Goal: Check status: Check status

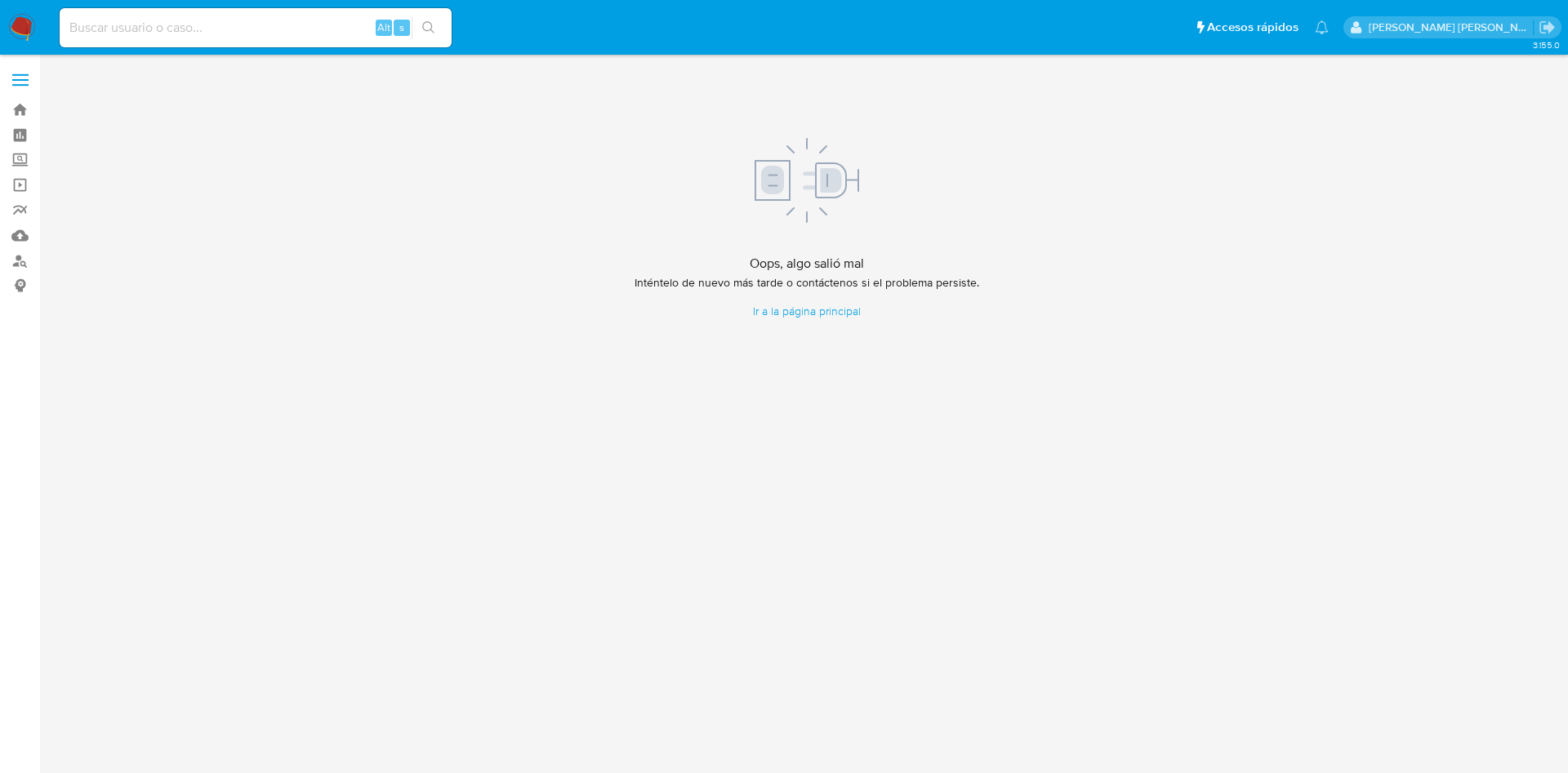
click at [181, 38] on input at bounding box center [255, 28] width 392 height 22
paste input "77961961"
type input "77961961"
click at [177, 34] on input "77961961" at bounding box center [255, 28] width 392 height 22
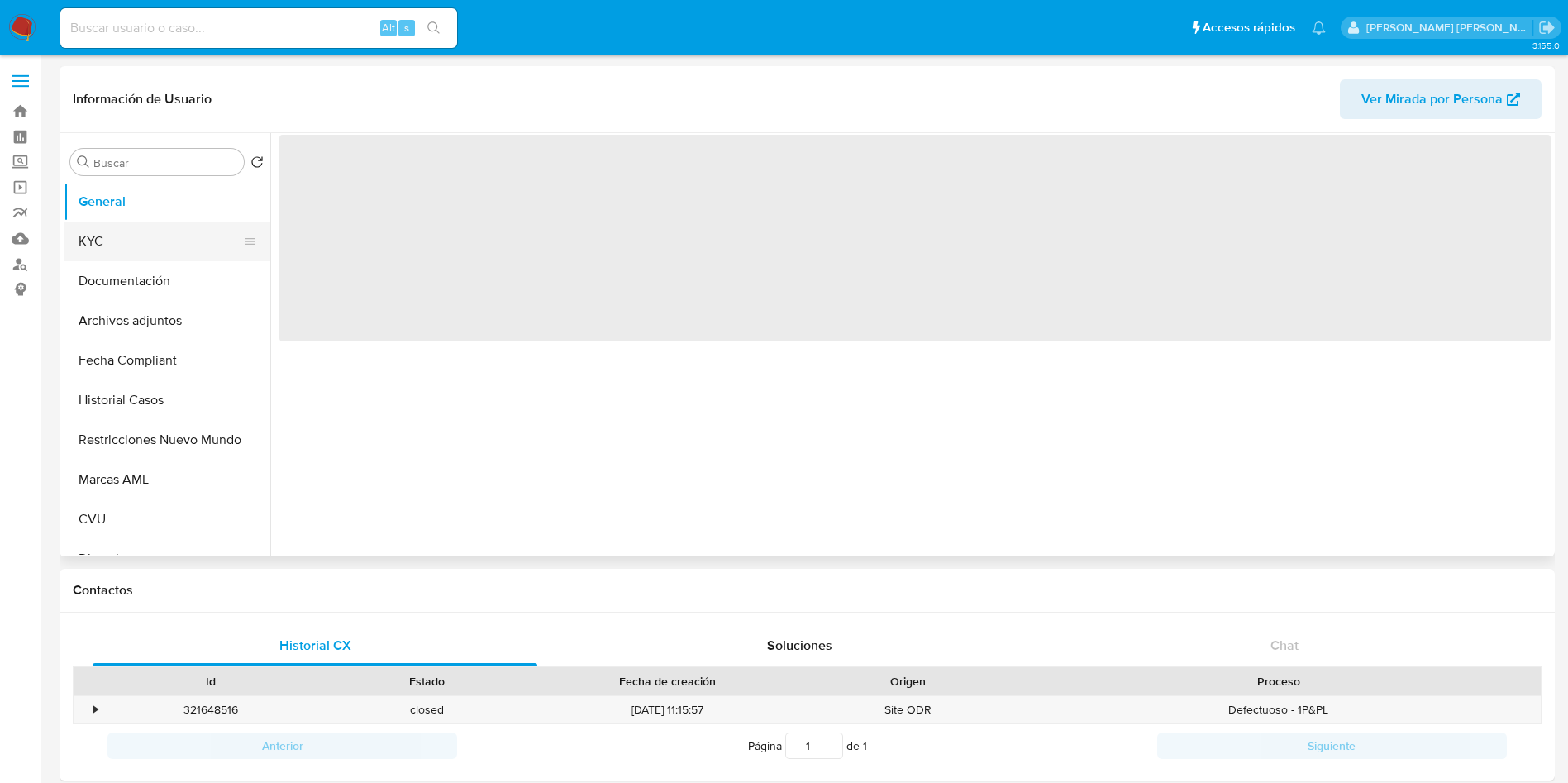
click at [158, 238] on button "KYC" at bounding box center [160, 242] width 194 height 40
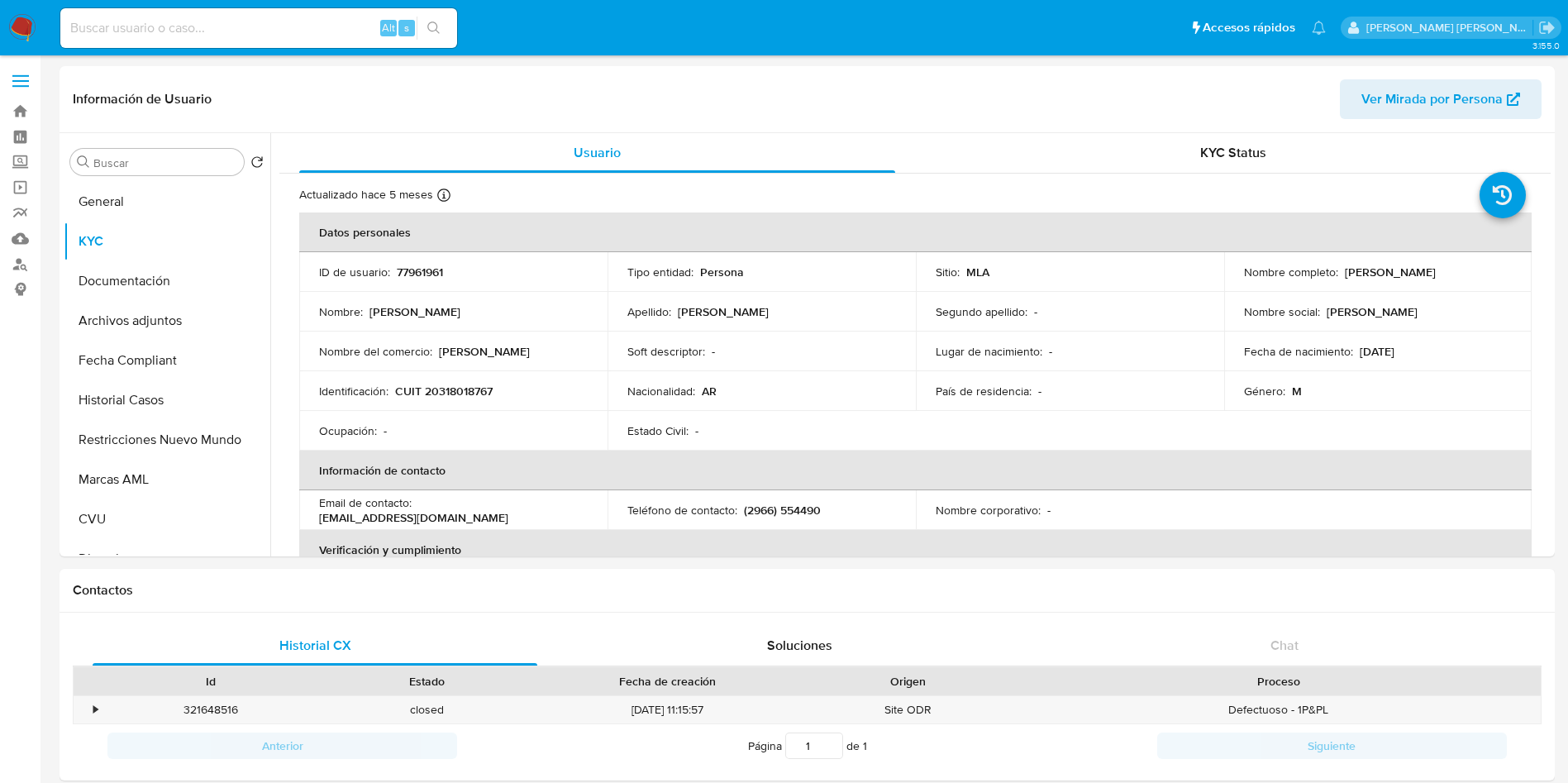
select select "10"
click at [23, 254] on link "Buscador de personas" at bounding box center [98, 265] width 196 height 25
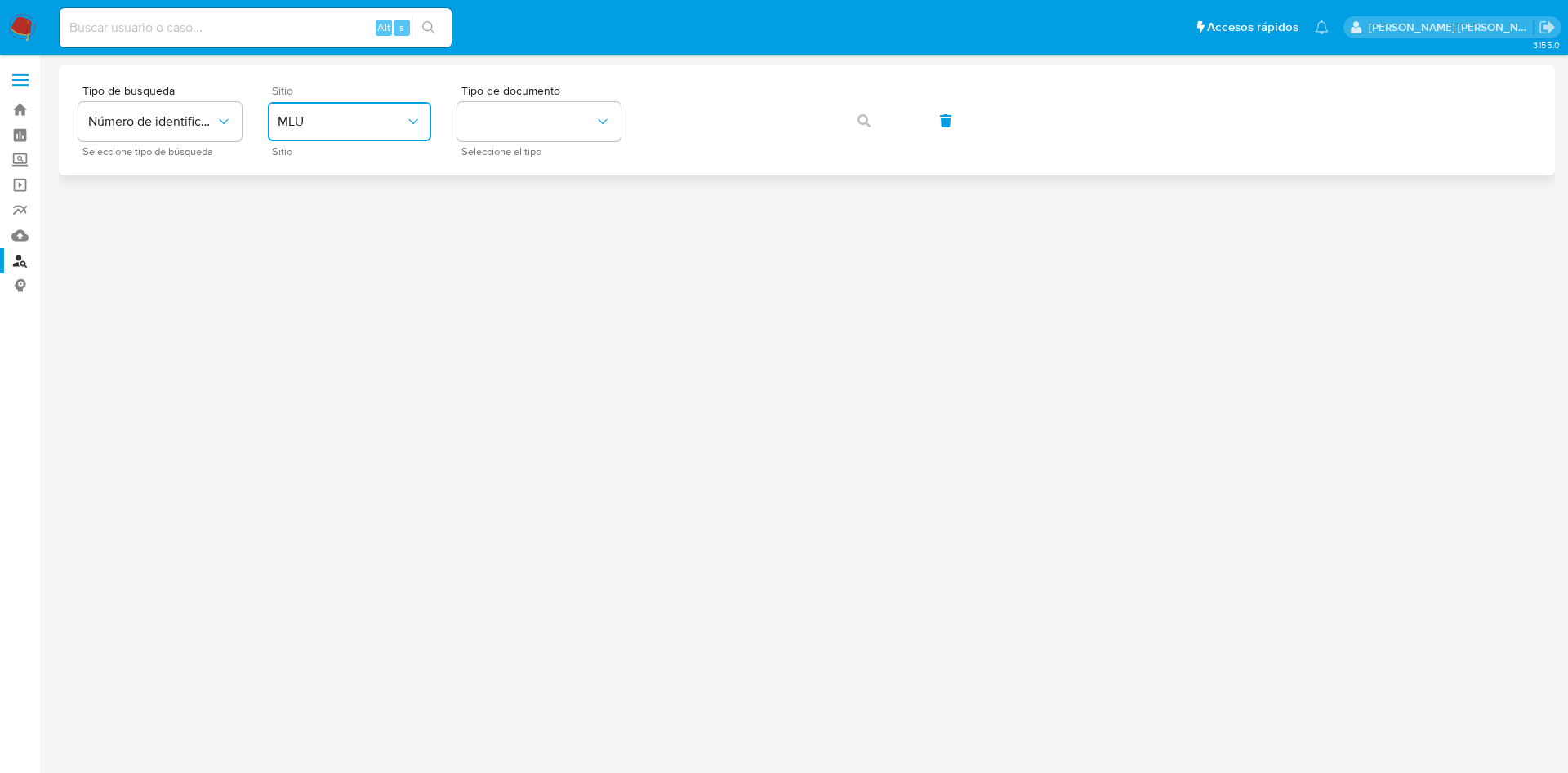
click at [314, 118] on span "MLU" at bounding box center [341, 121] width 128 height 16
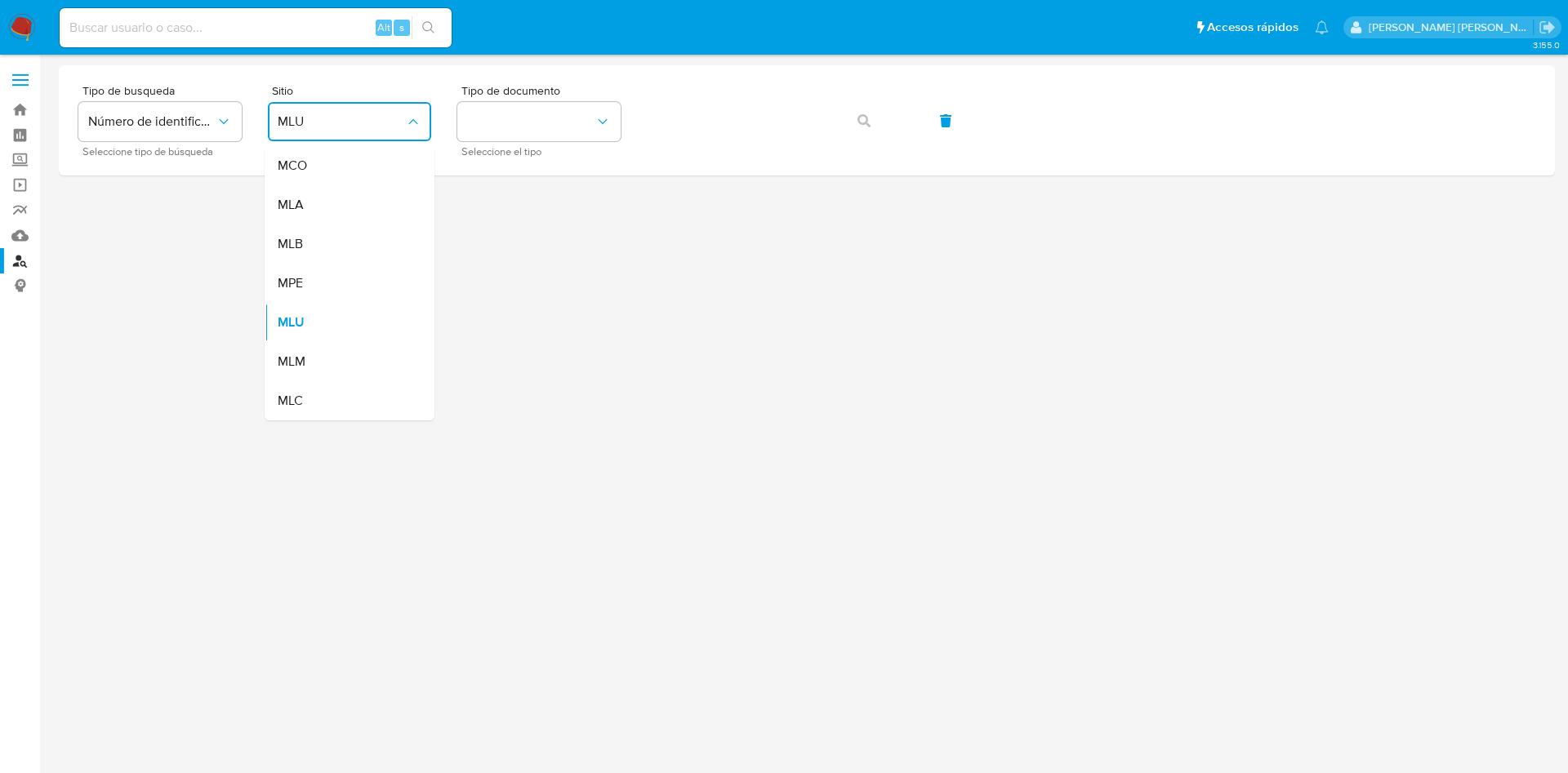
drag, startPoint x: 316, startPoint y: 194, endPoint x: 324, endPoint y: 190, distance: 8.9
click at [317, 195] on div "MLA" at bounding box center [344, 205] width 134 height 40
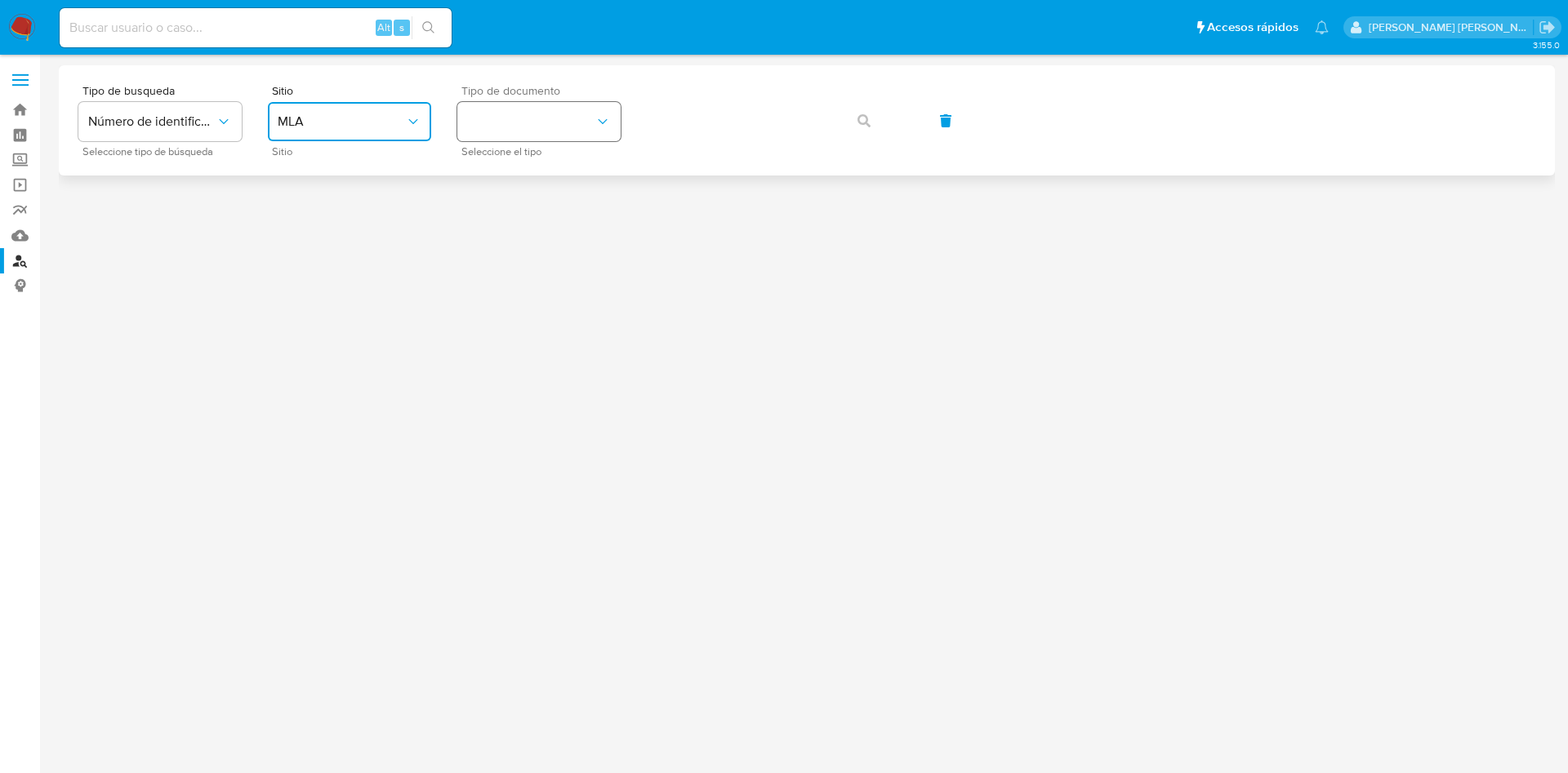
click at [524, 140] on button "identificationType" at bounding box center [539, 122] width 163 height 40
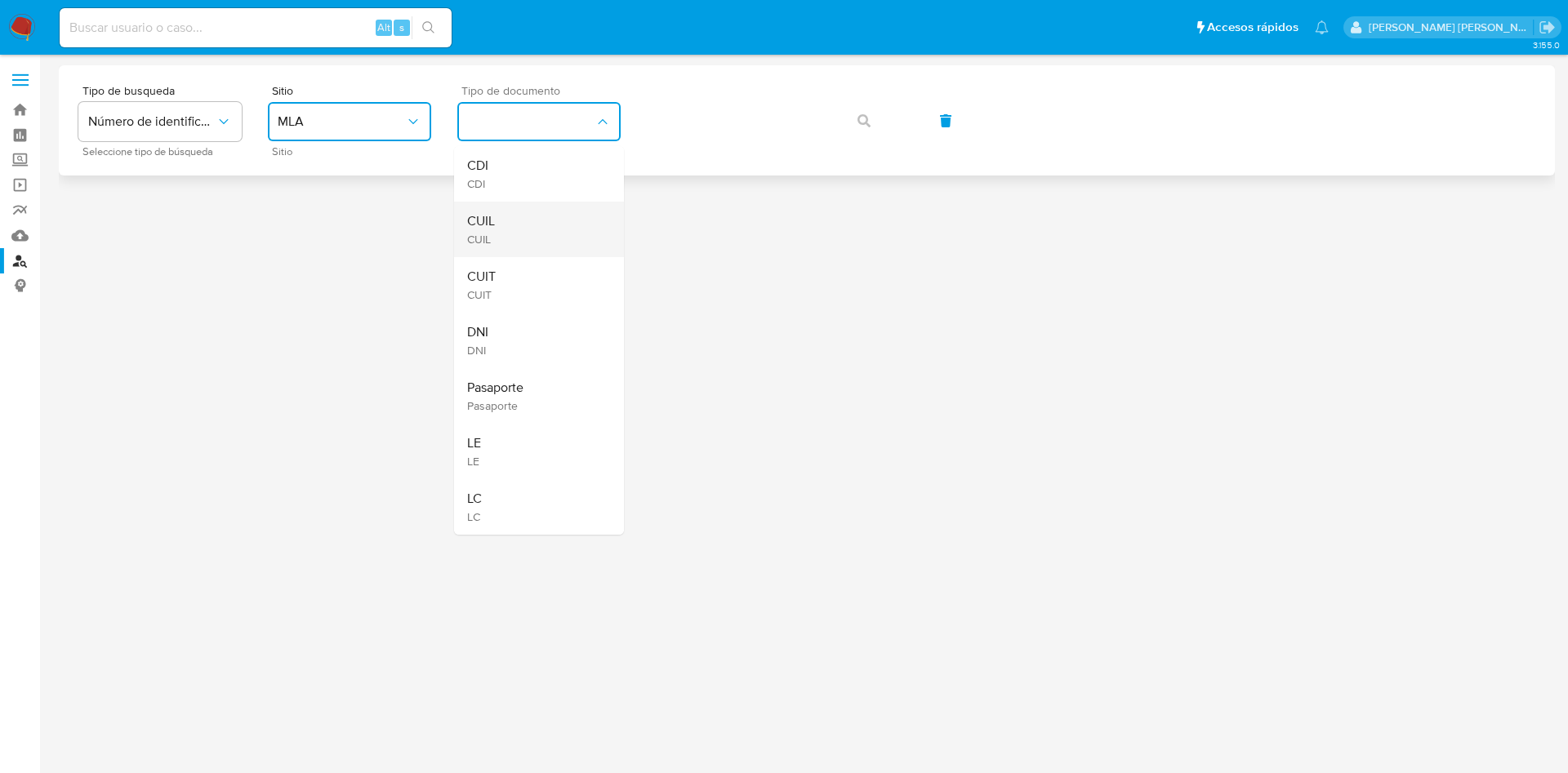
click at [505, 218] on div "CUIL CUIL" at bounding box center [533, 230] width 134 height 56
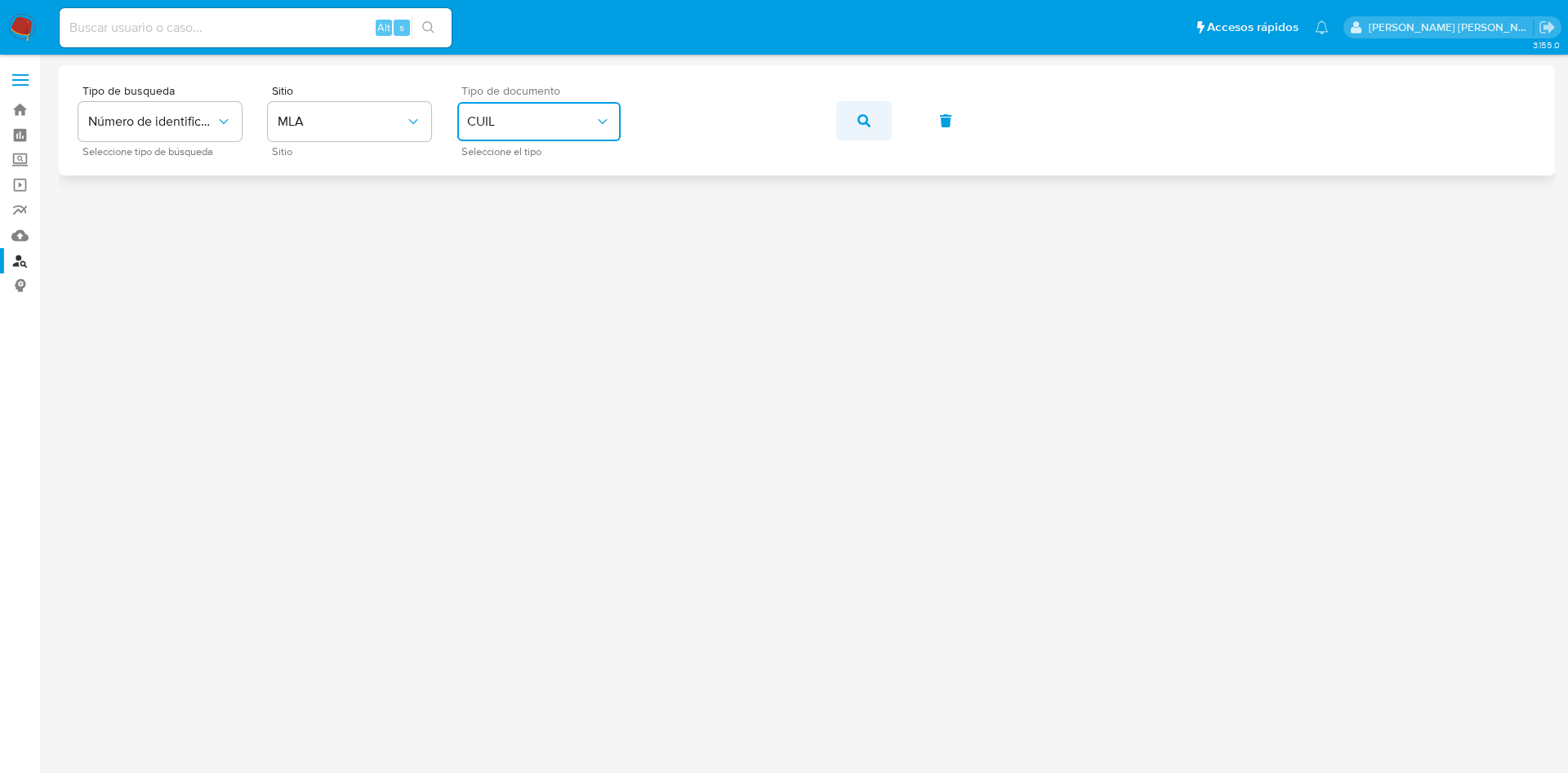
click at [865, 119] on icon "button" at bounding box center [864, 120] width 13 height 13
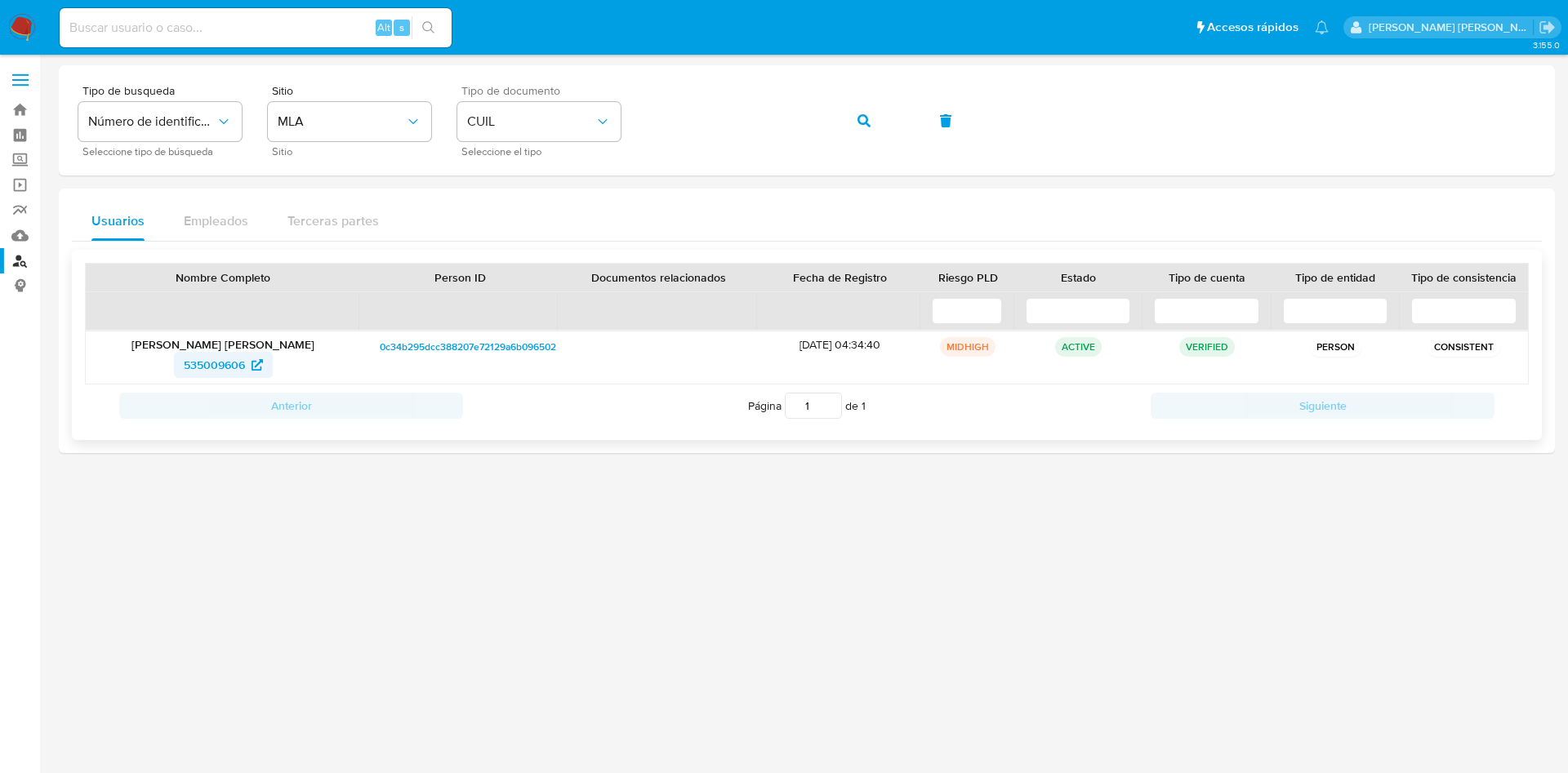
click at [230, 365] on span "535009606" at bounding box center [215, 365] width 61 height 26
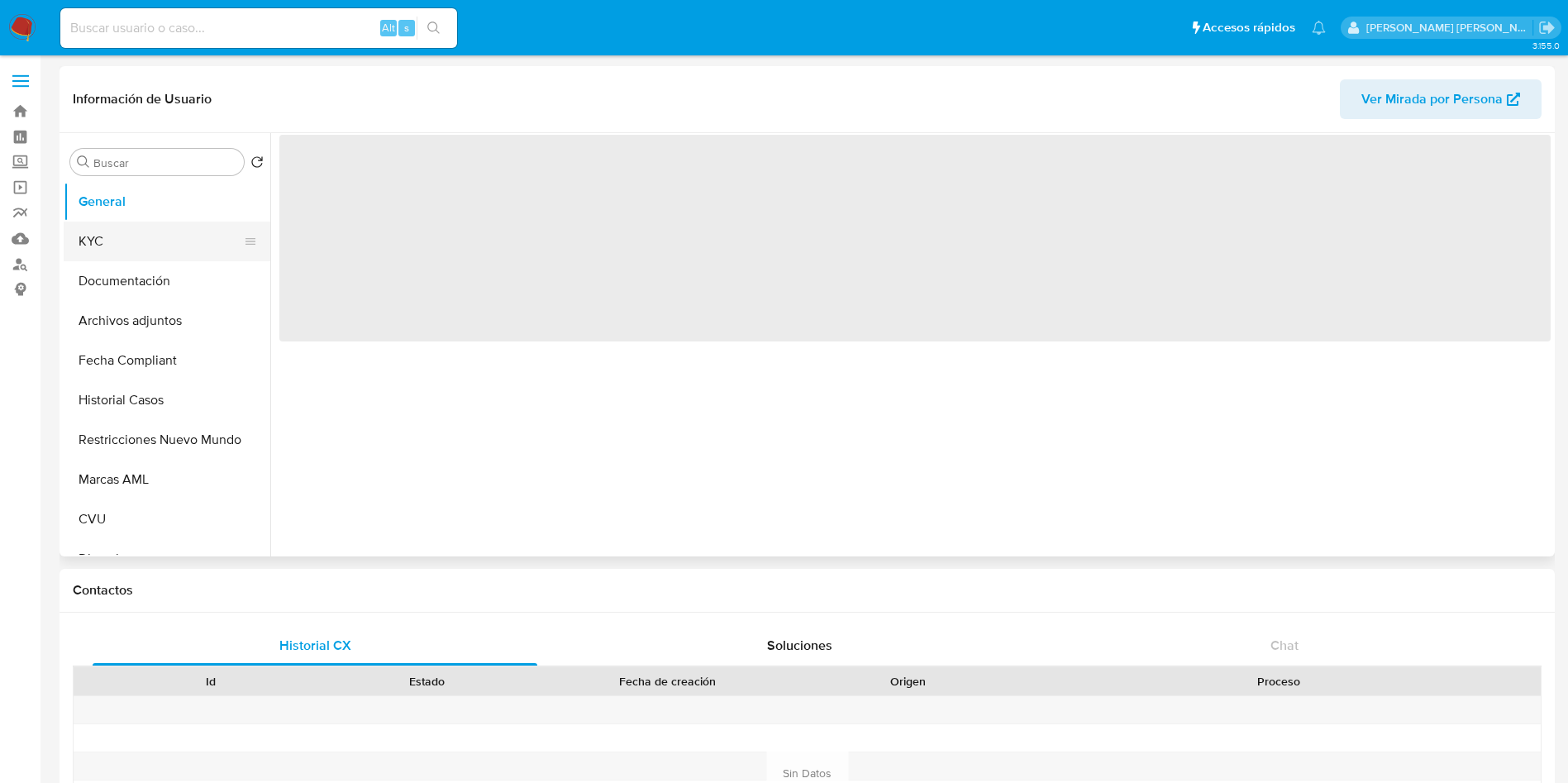
click at [104, 256] on button "KYC" at bounding box center [160, 242] width 194 height 40
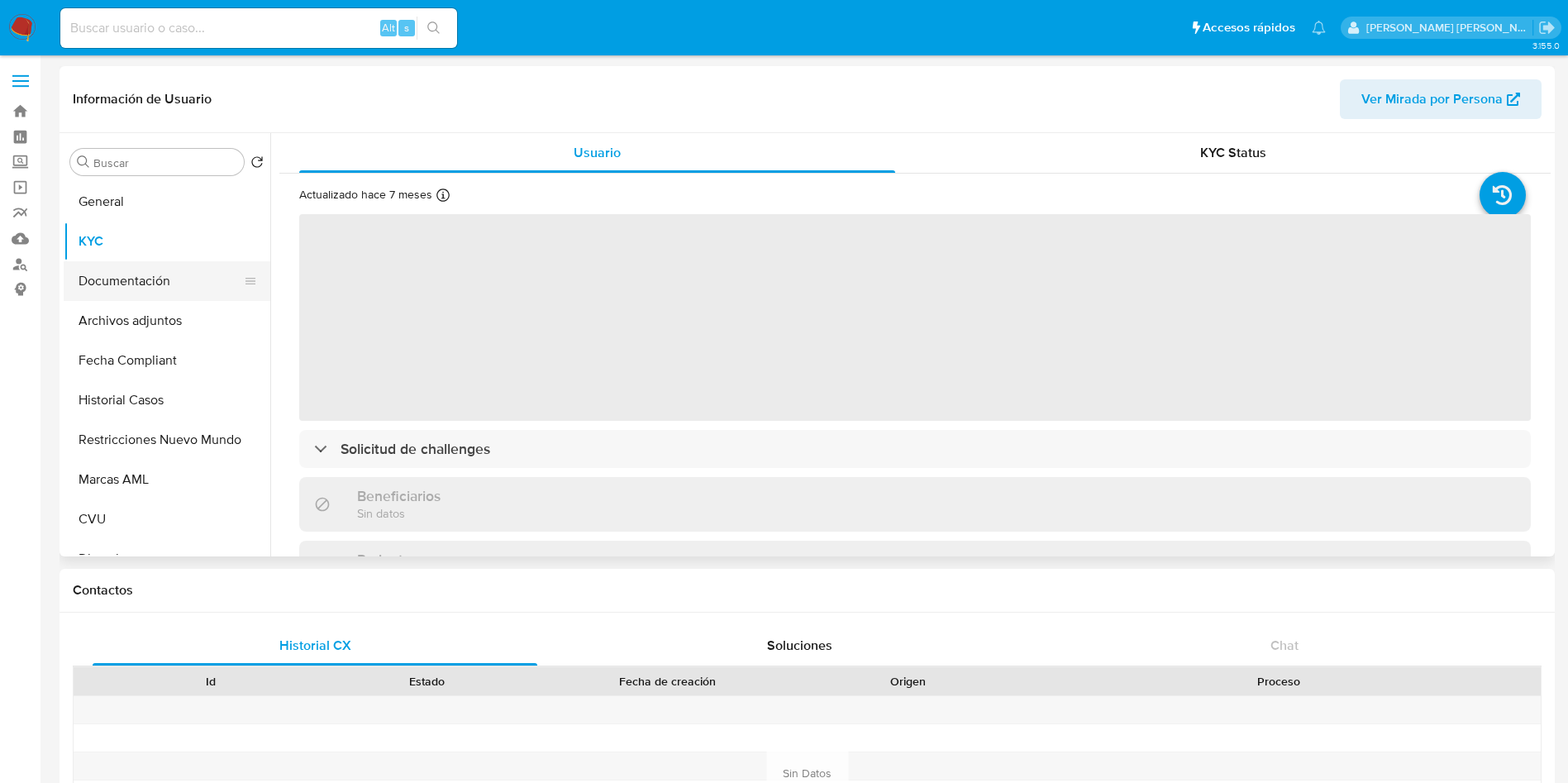
select select "10"
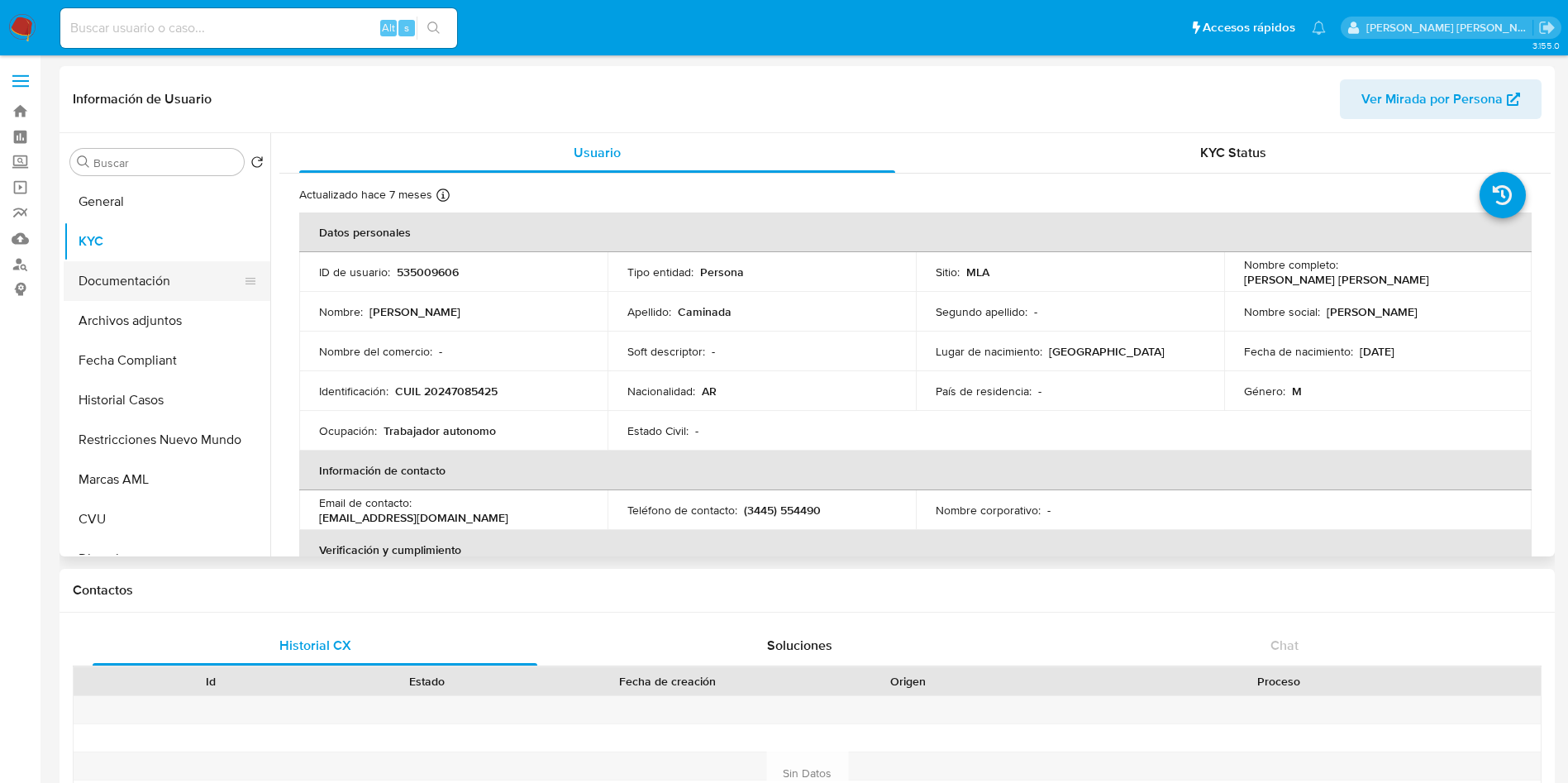
click at [184, 282] on button "Documentación" at bounding box center [160, 281] width 194 height 40
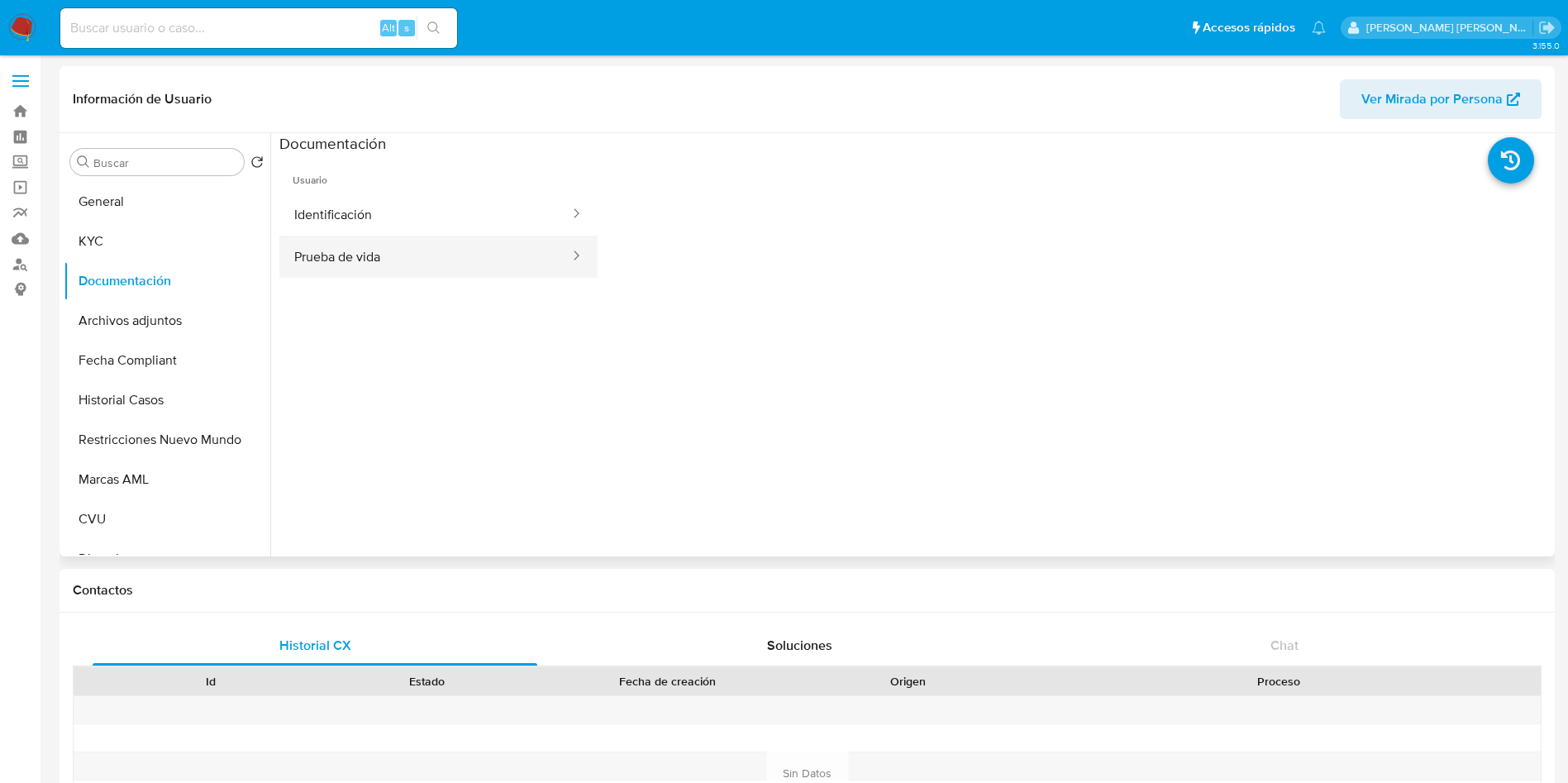
click at [393, 254] on button "Prueba de vida" at bounding box center [424, 256] width 292 height 42
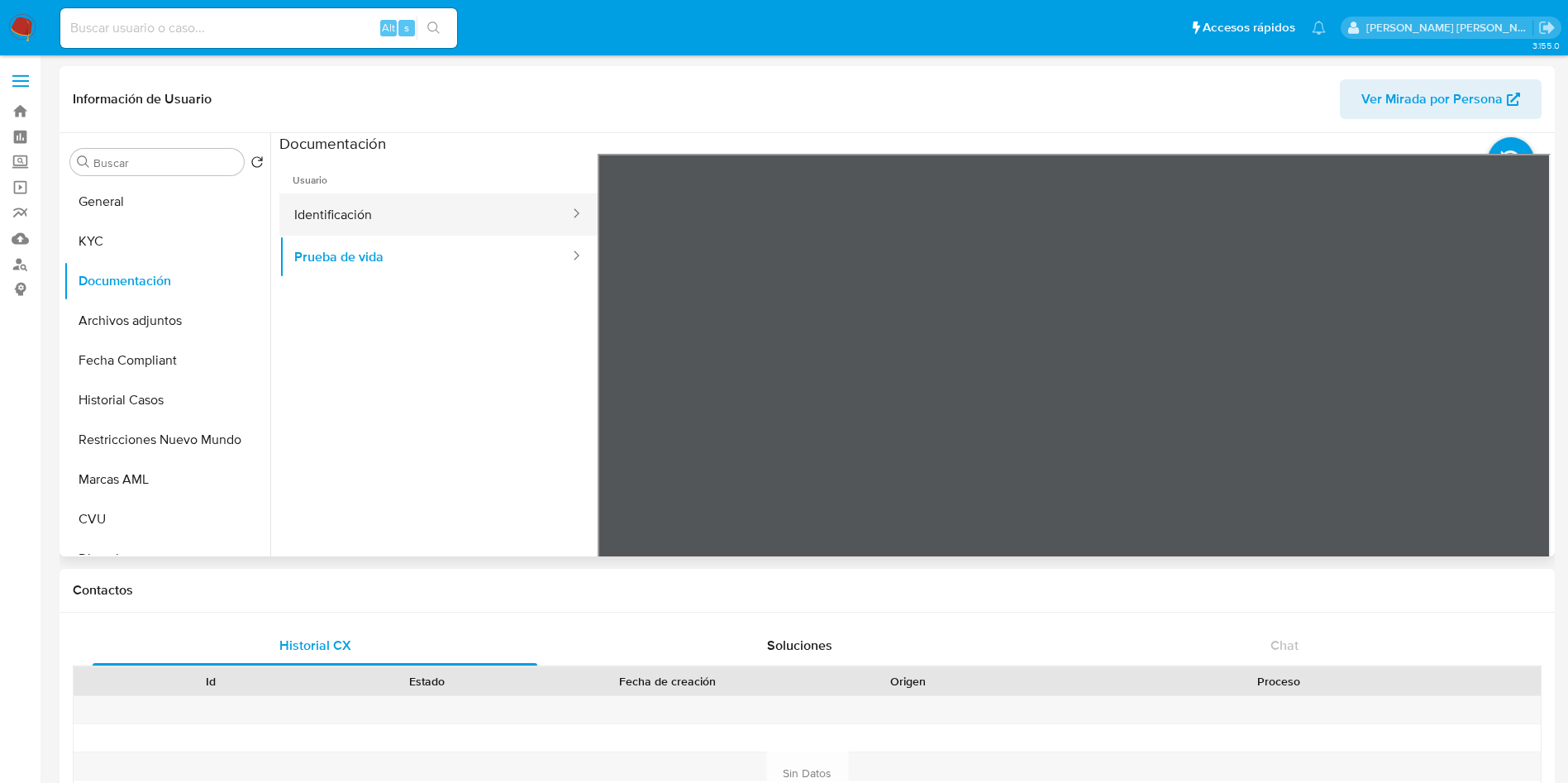
click at [389, 215] on button "Identificación" at bounding box center [424, 215] width 292 height 42
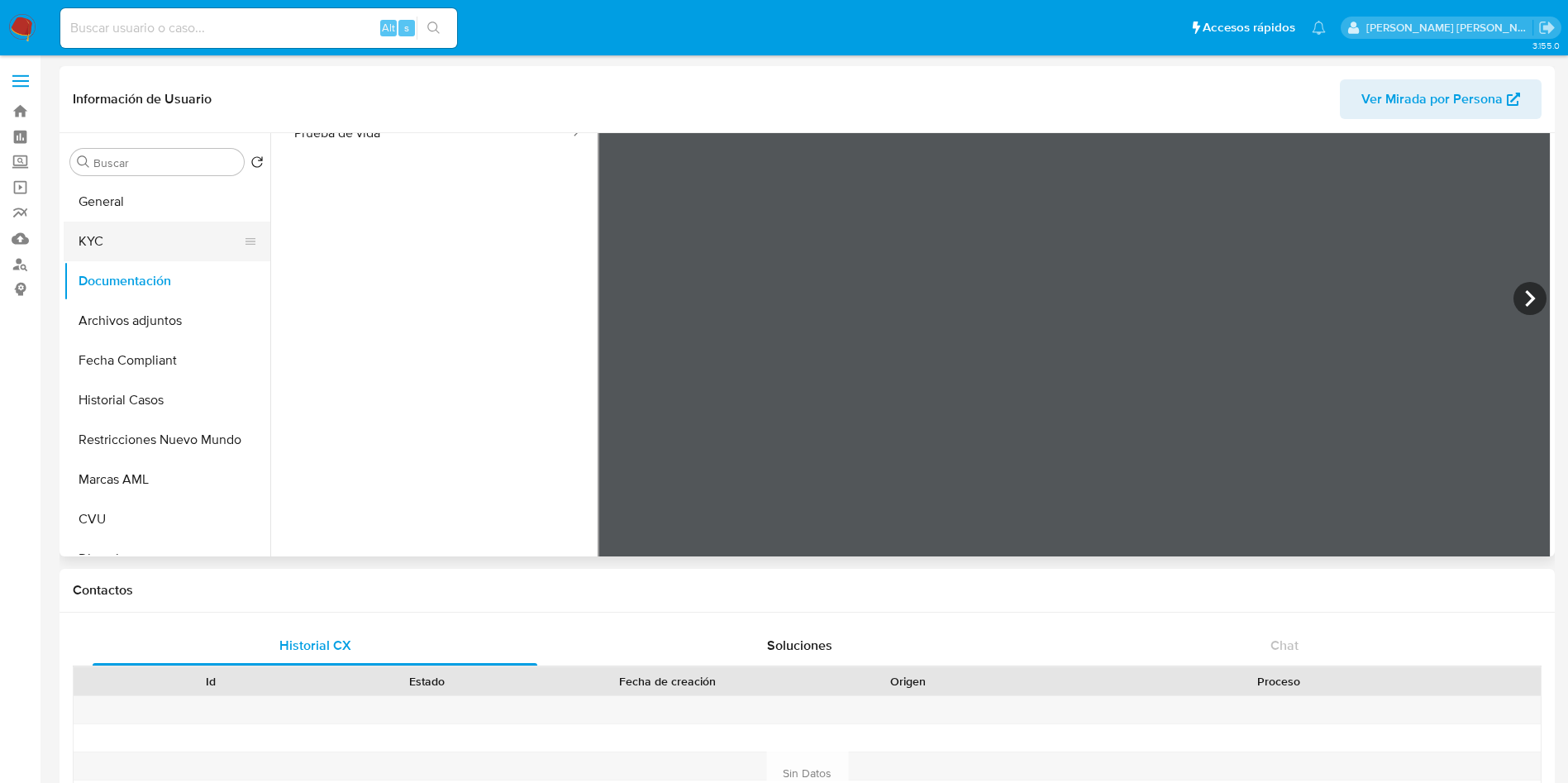
click at [117, 240] on button "KYC" at bounding box center [160, 242] width 194 height 40
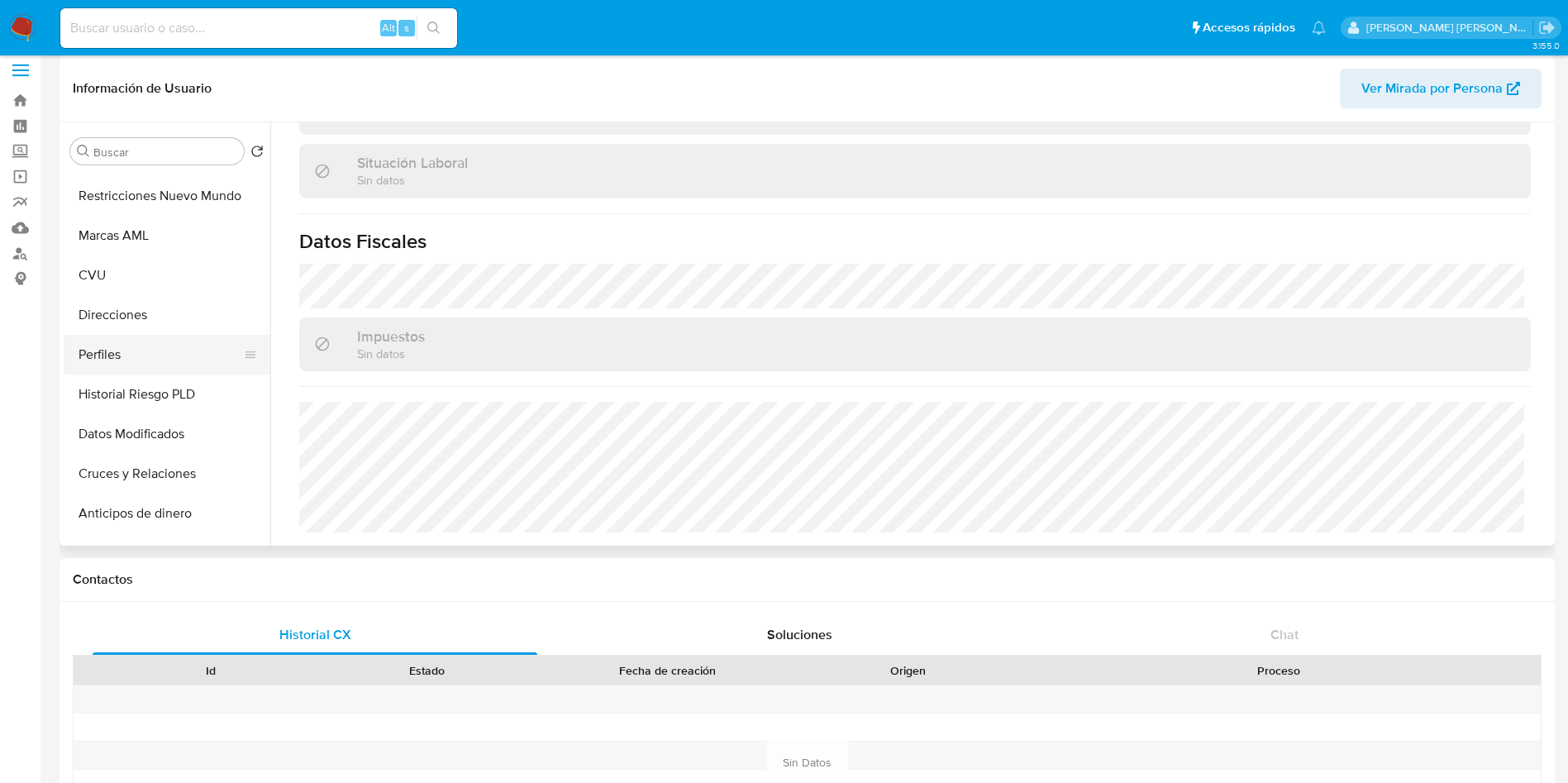
scroll to position [124, 0]
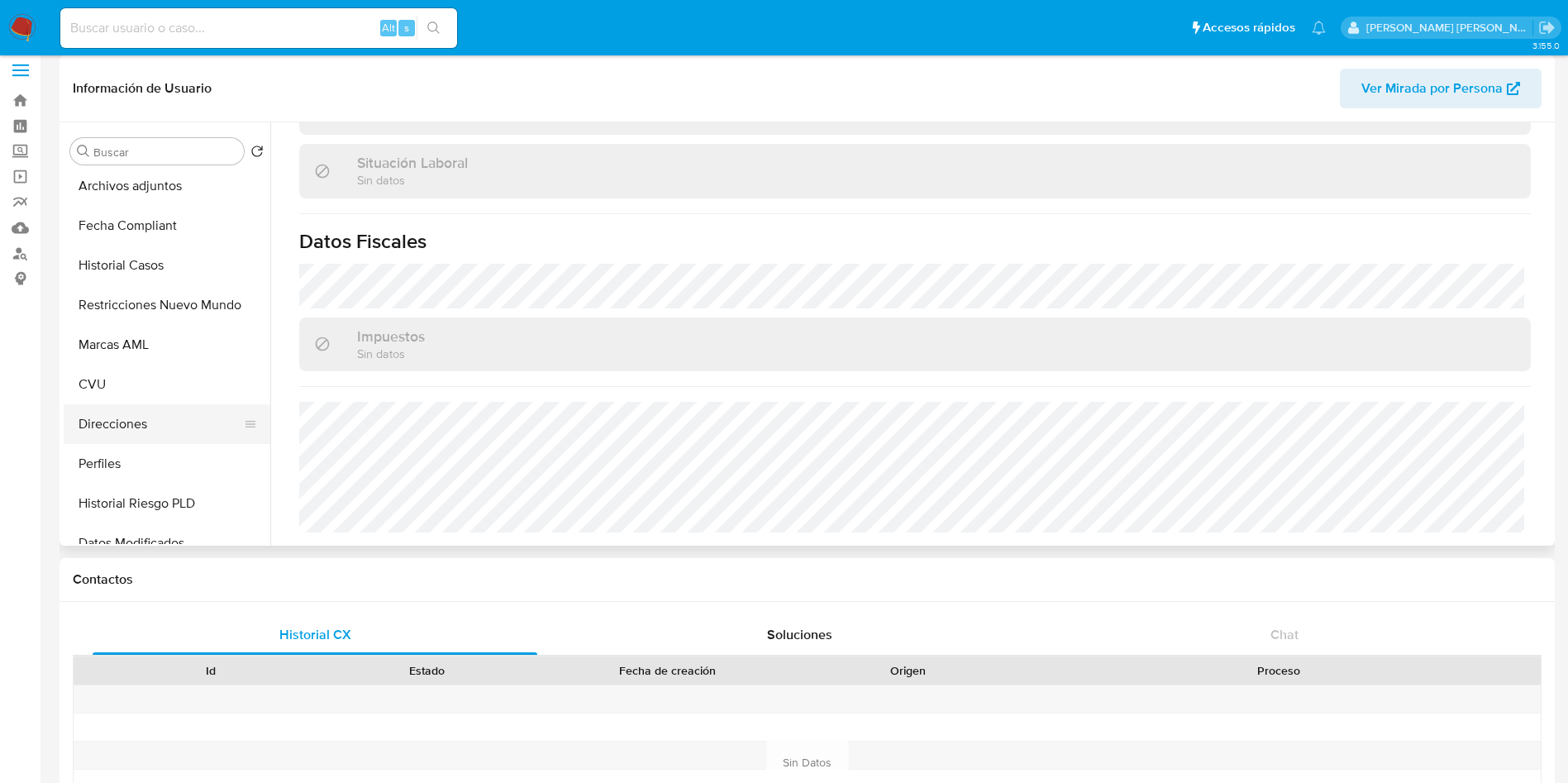
click at [151, 420] on button "Direcciones" at bounding box center [160, 425] width 194 height 40
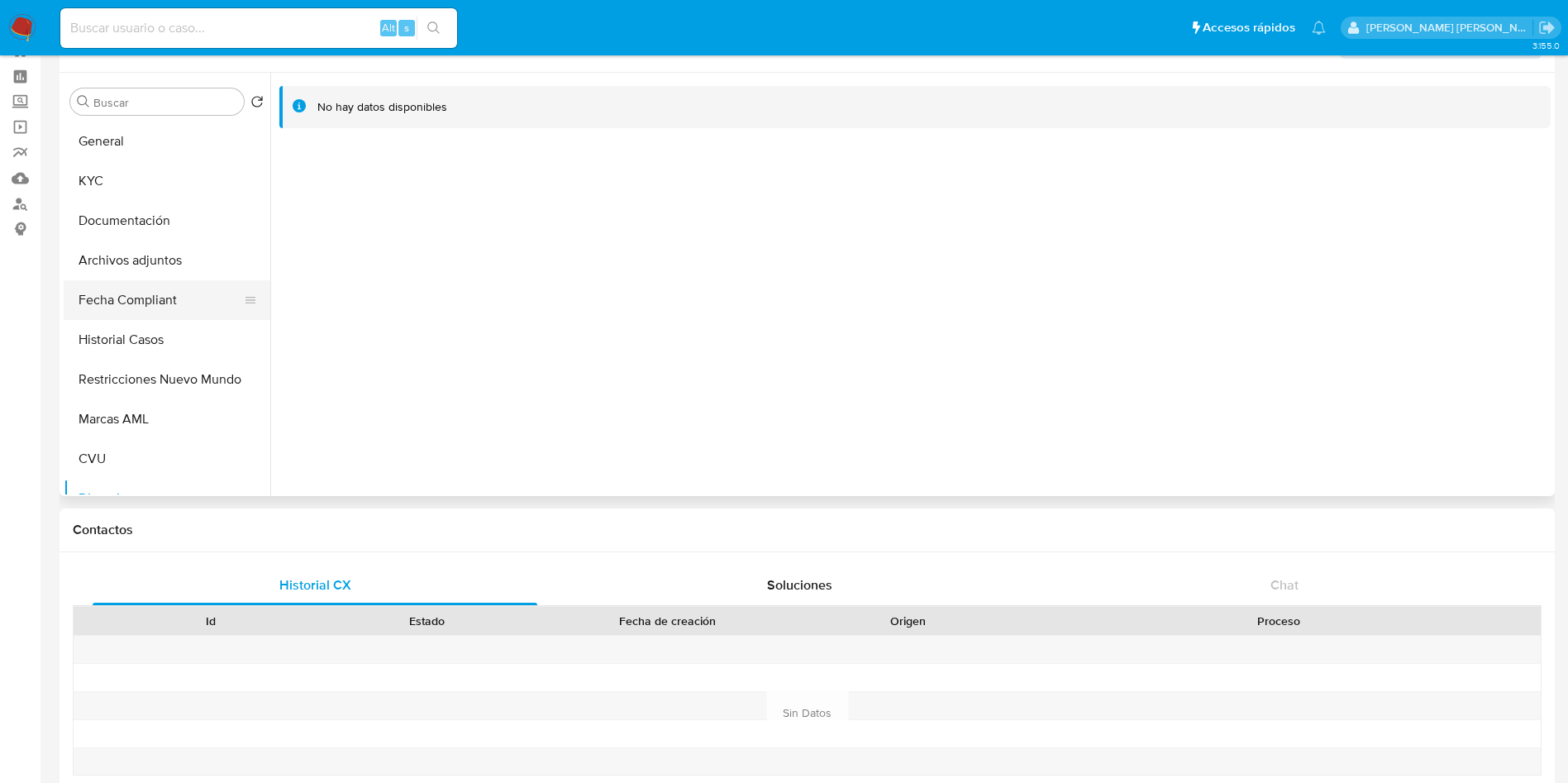
scroll to position [0, 0]
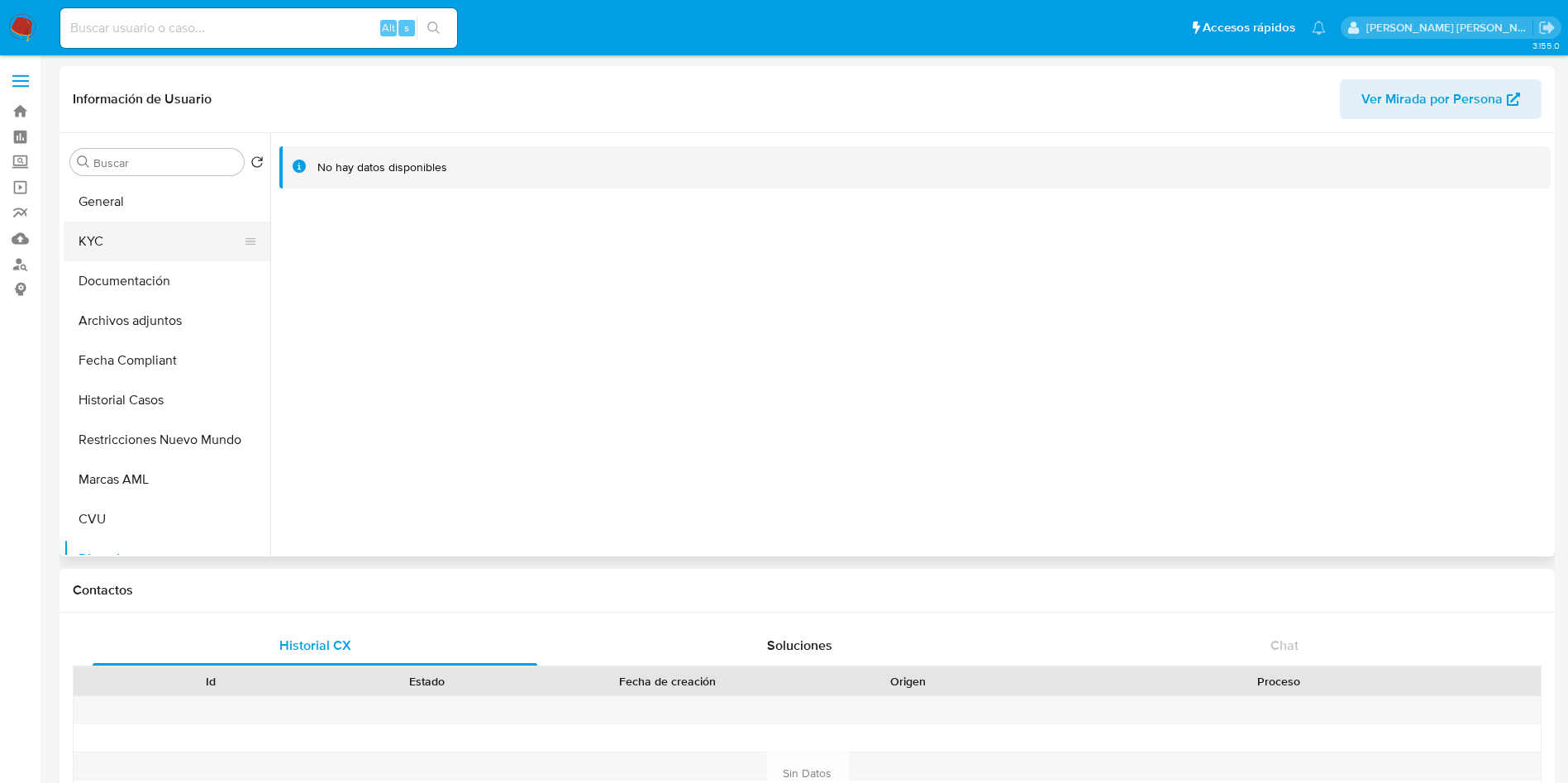
click at [129, 234] on button "KYC" at bounding box center [160, 242] width 194 height 40
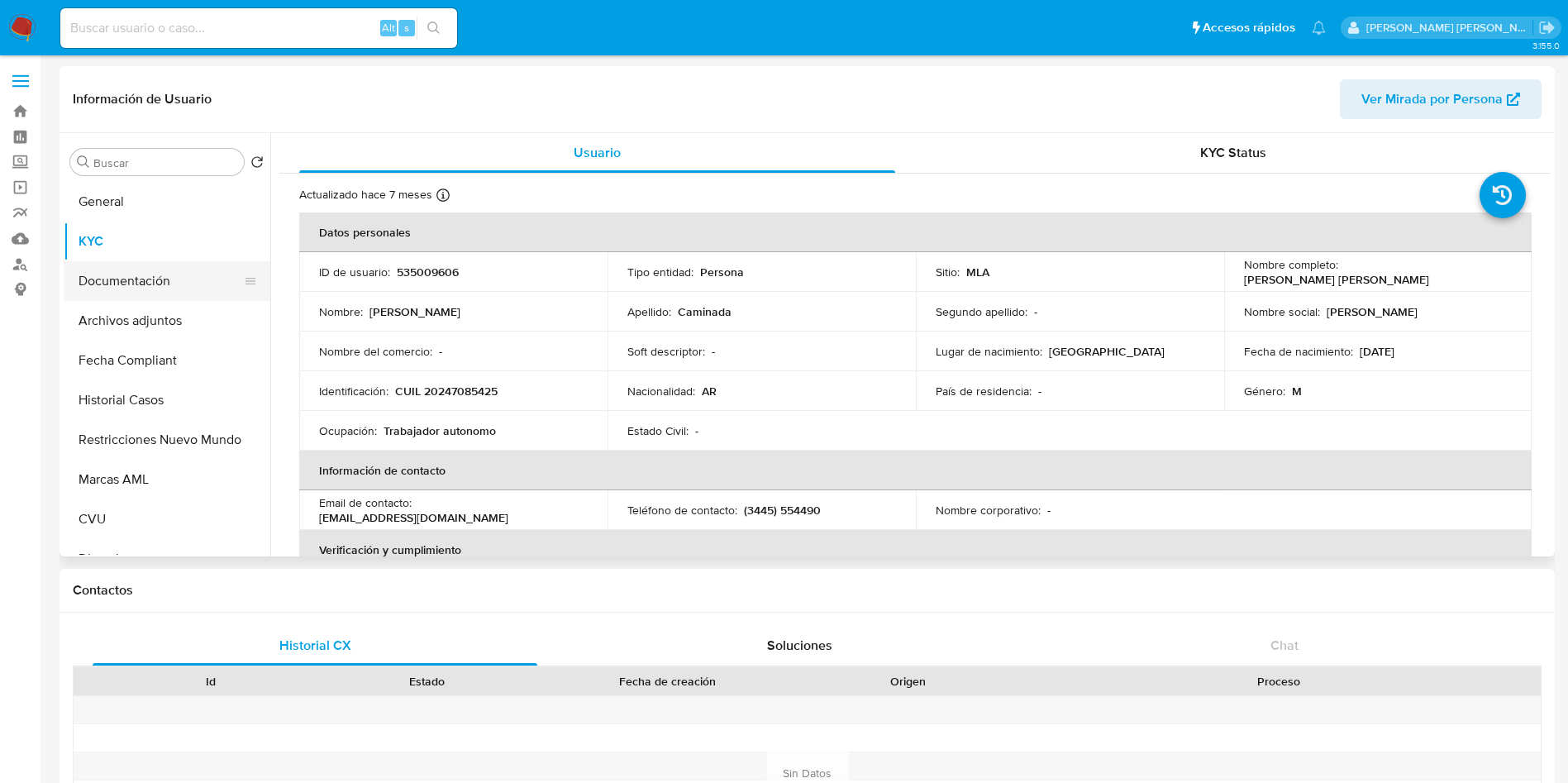
click at [147, 287] on button "Documentación" at bounding box center [160, 281] width 194 height 40
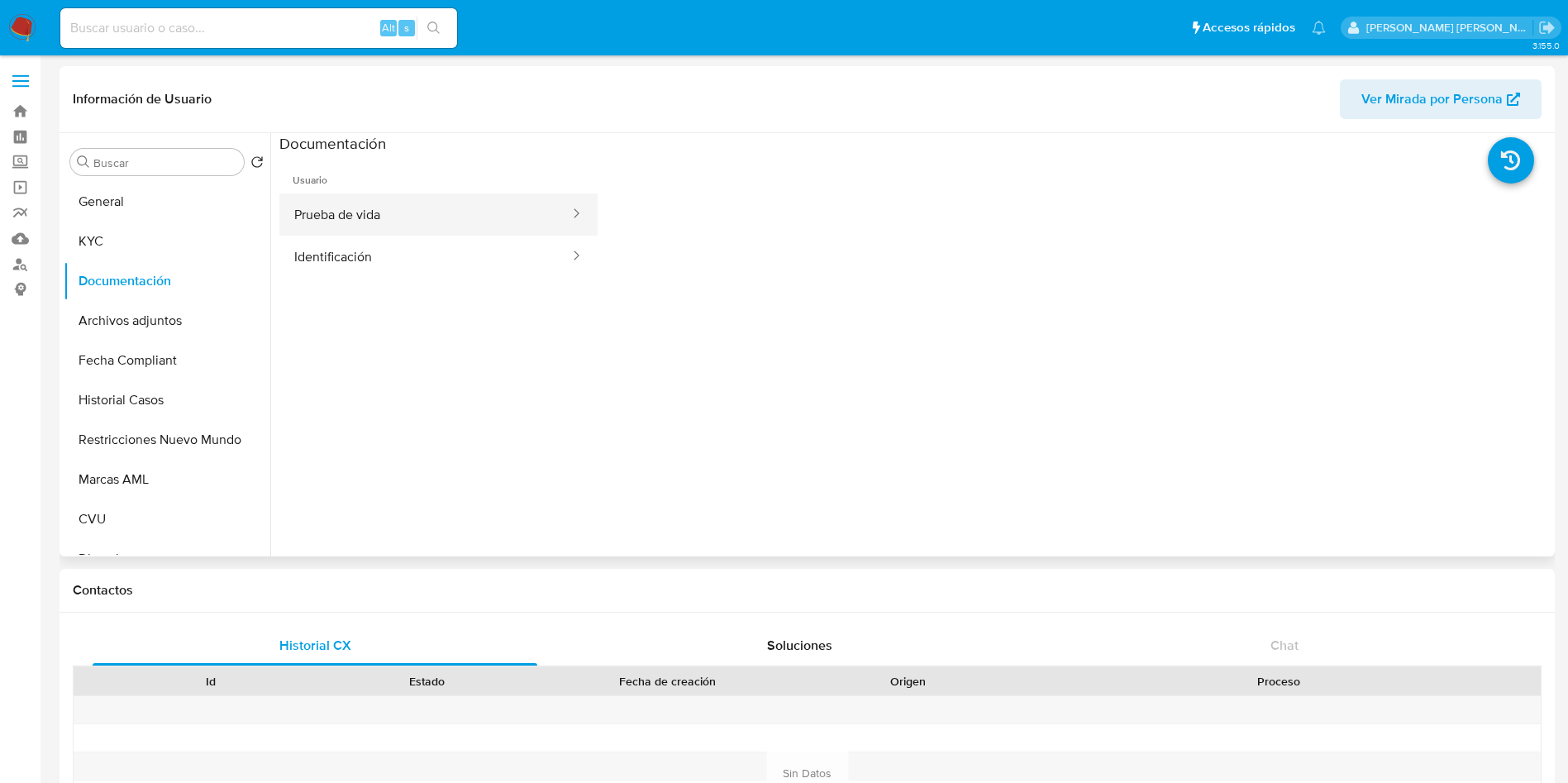
click at [380, 222] on button "Prueba de vida" at bounding box center [424, 215] width 292 height 42
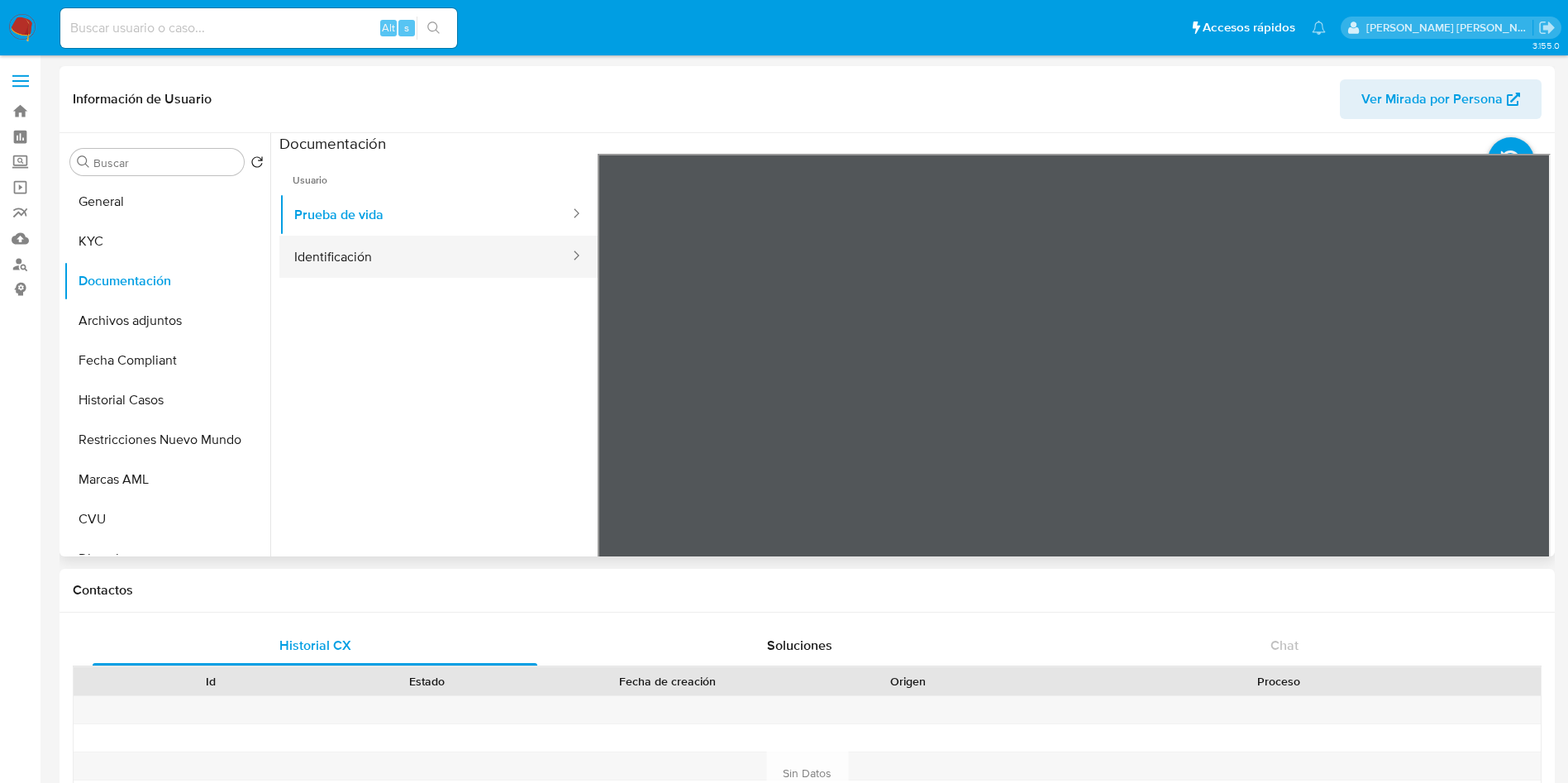
click at [385, 251] on button "Identificación" at bounding box center [424, 256] width 292 height 42
click at [1518, 415] on icon at bounding box center [1530, 423] width 33 height 33
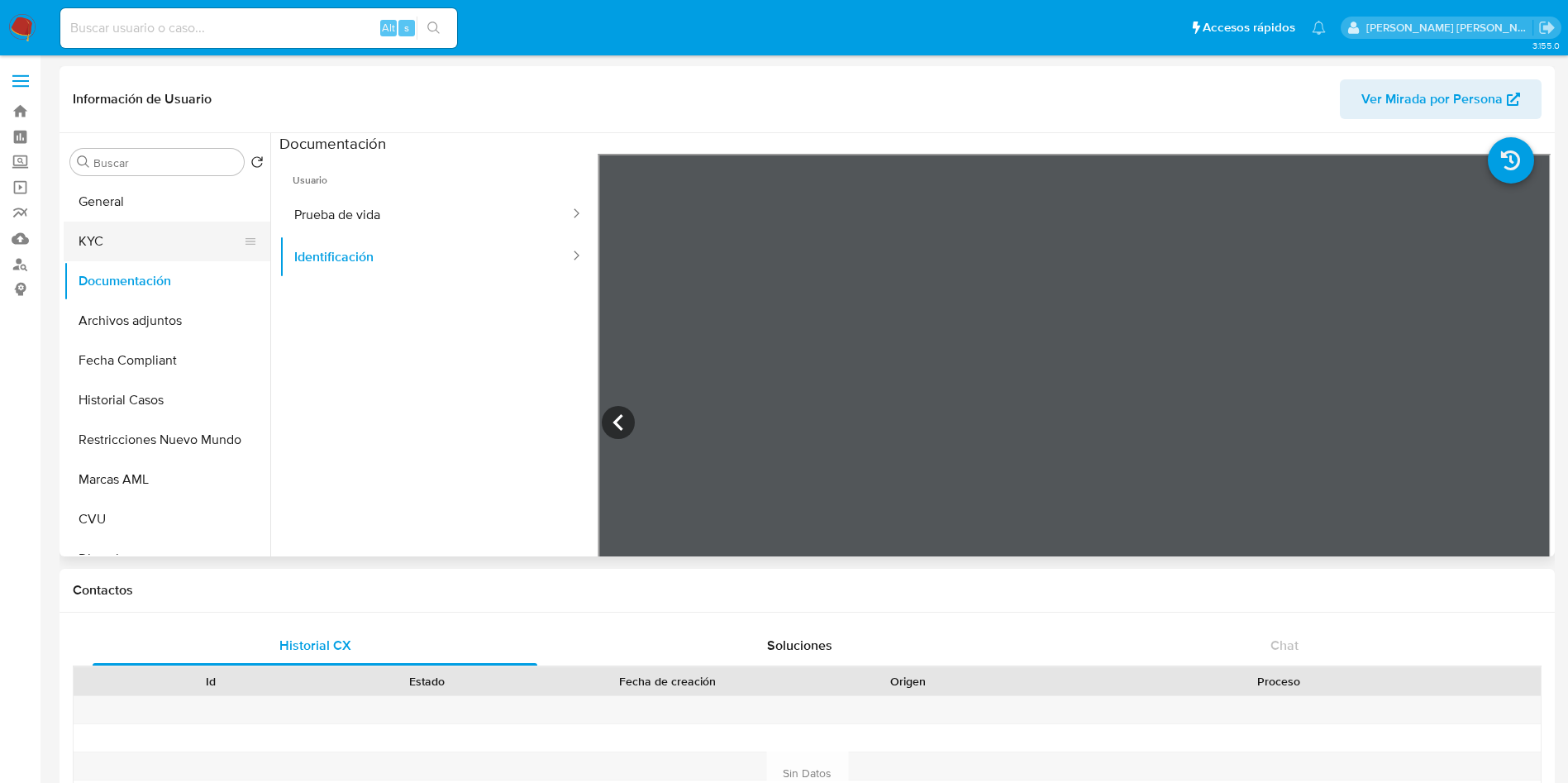
click at [127, 249] on button "KYC" at bounding box center [160, 242] width 194 height 40
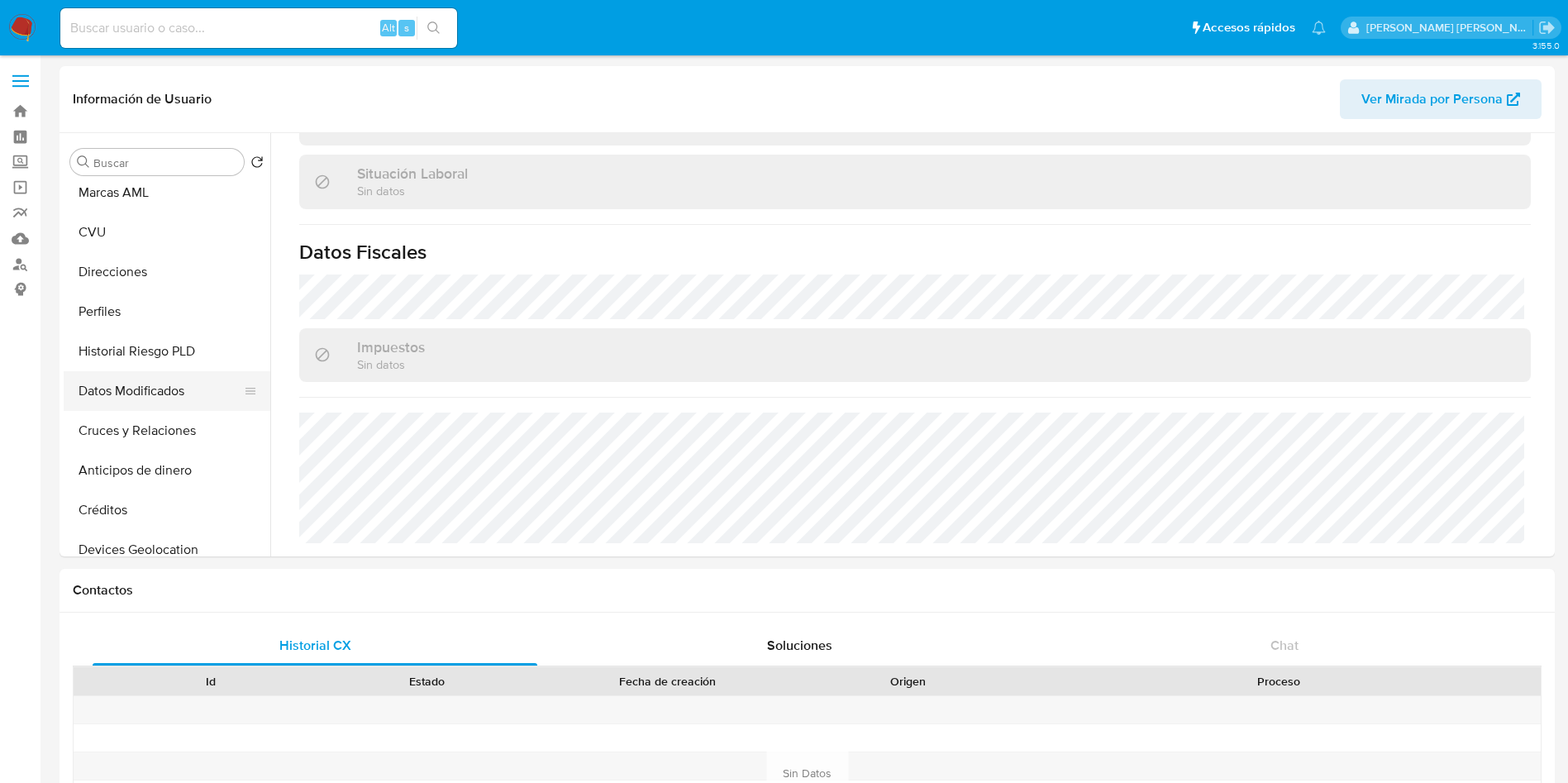
scroll to position [248, 0]
click at [135, 312] on button "Direcciones" at bounding box center [160, 311] width 194 height 40
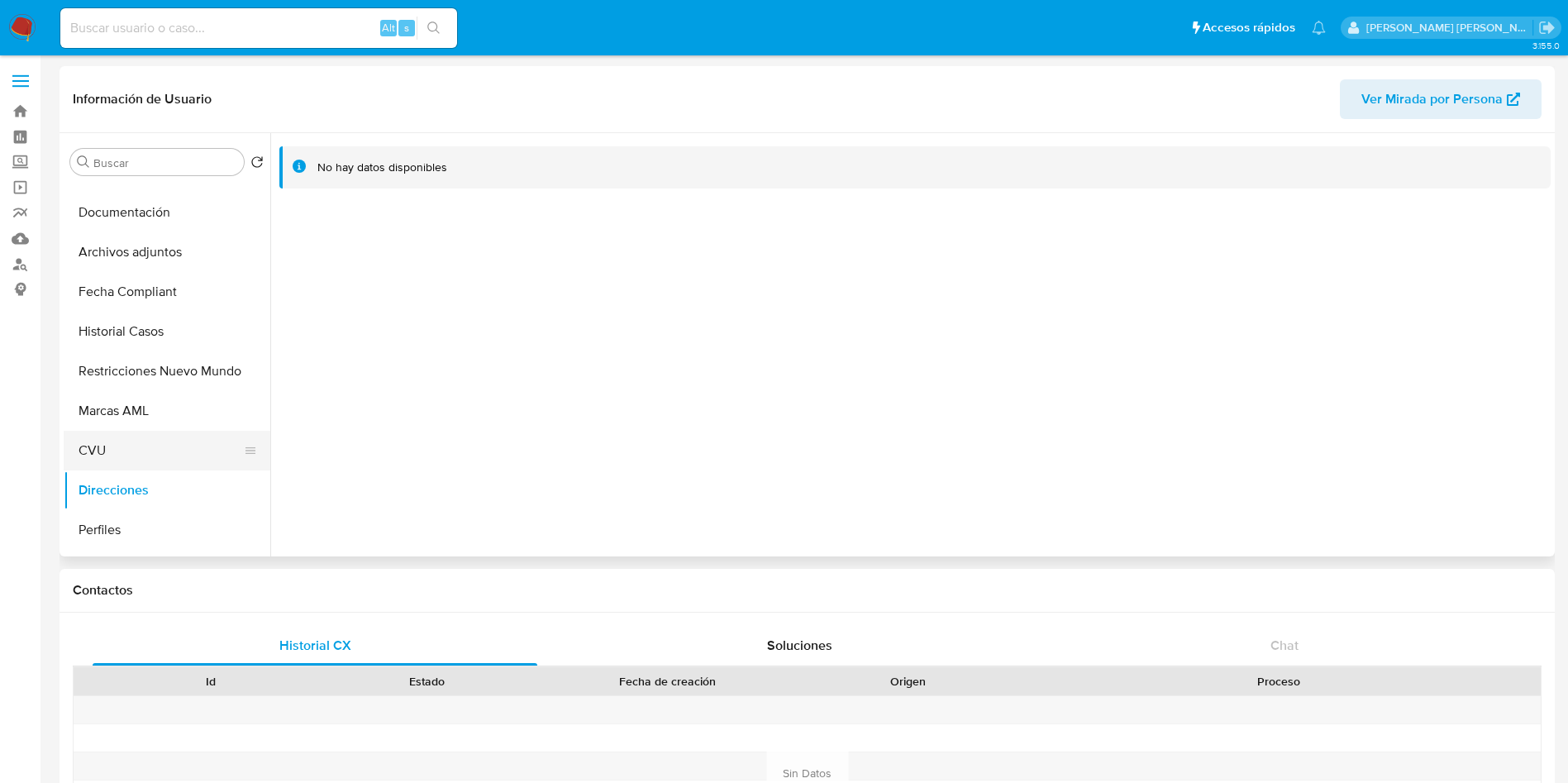
scroll to position [0, 0]
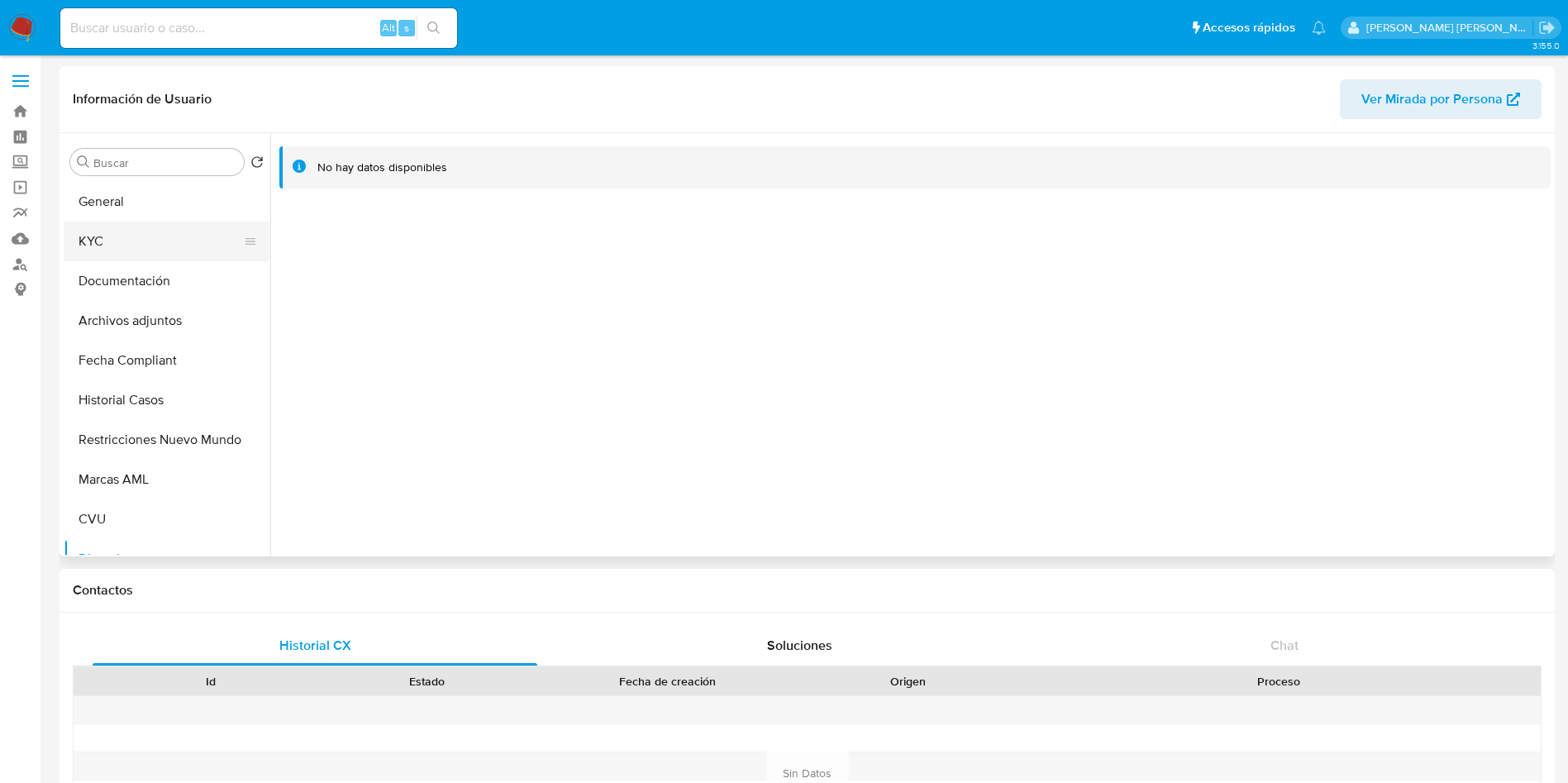
click at [133, 243] on button "KYC" at bounding box center [160, 242] width 194 height 40
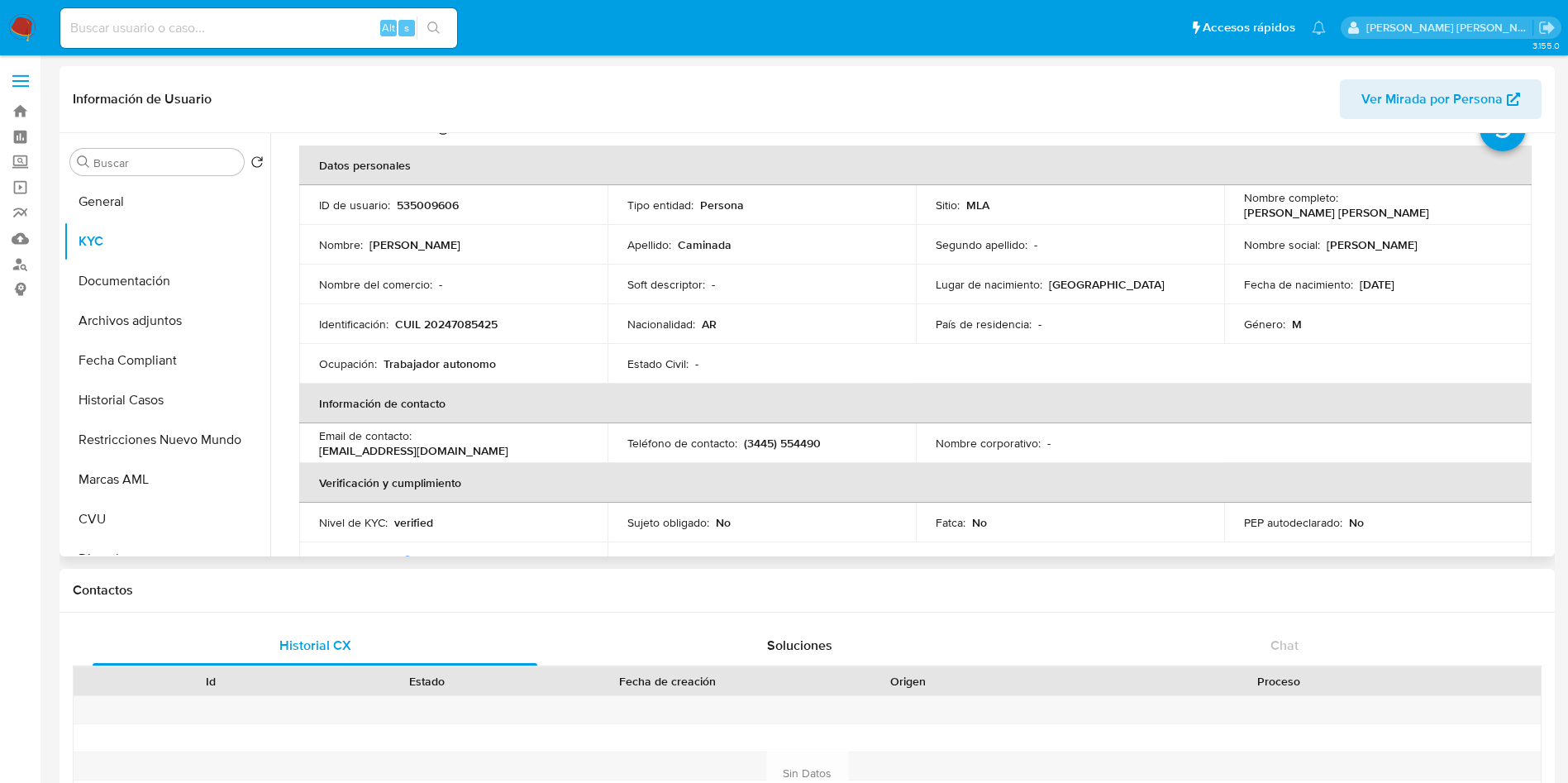
scroll to position [124, 0]
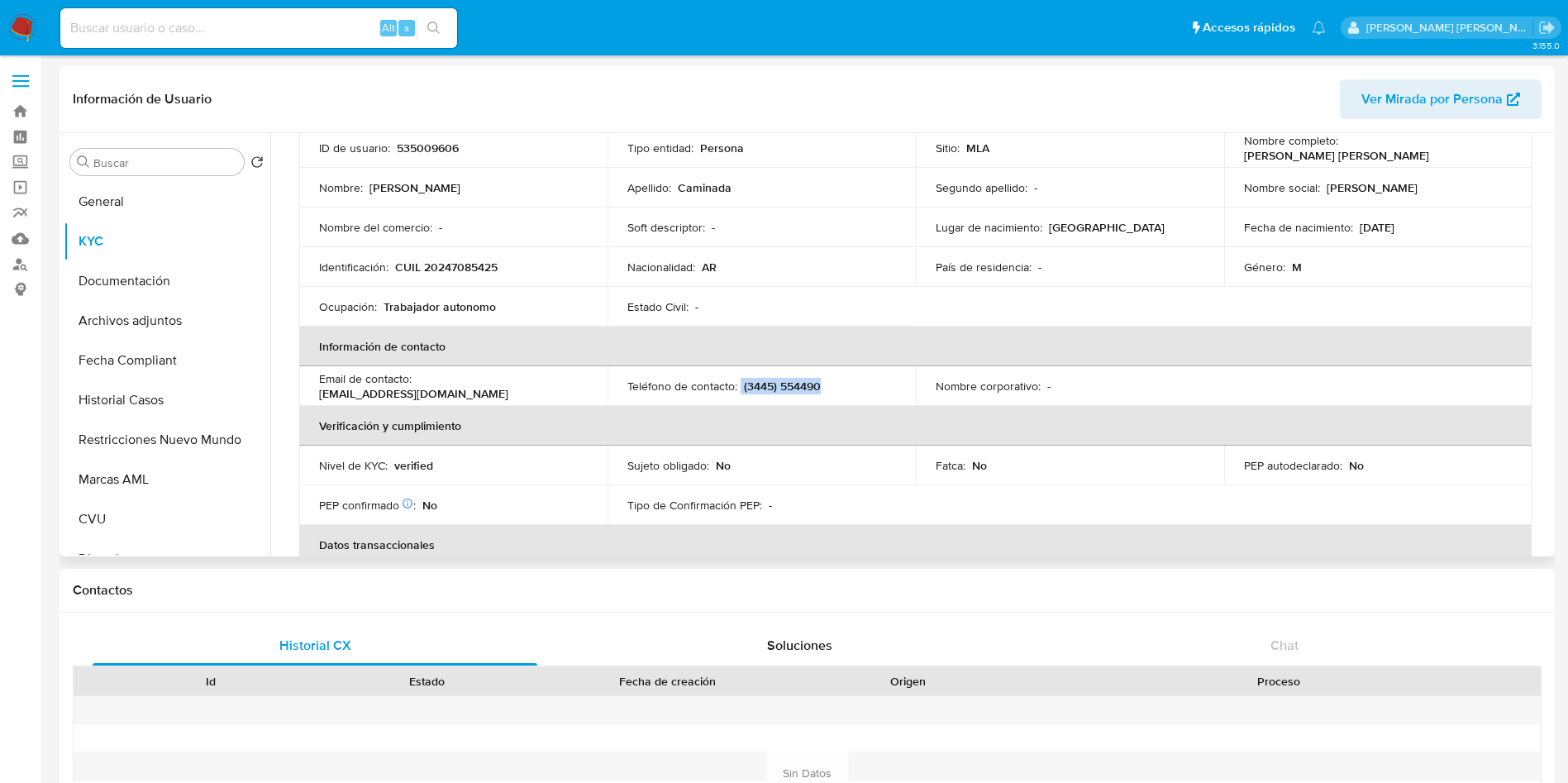
drag, startPoint x: 833, startPoint y: 388, endPoint x: 738, endPoint y: 388, distance: 95.0
click at [738, 388] on div "Teléfono de contacto : (3445) 554490" at bounding box center [762, 386] width 269 height 15
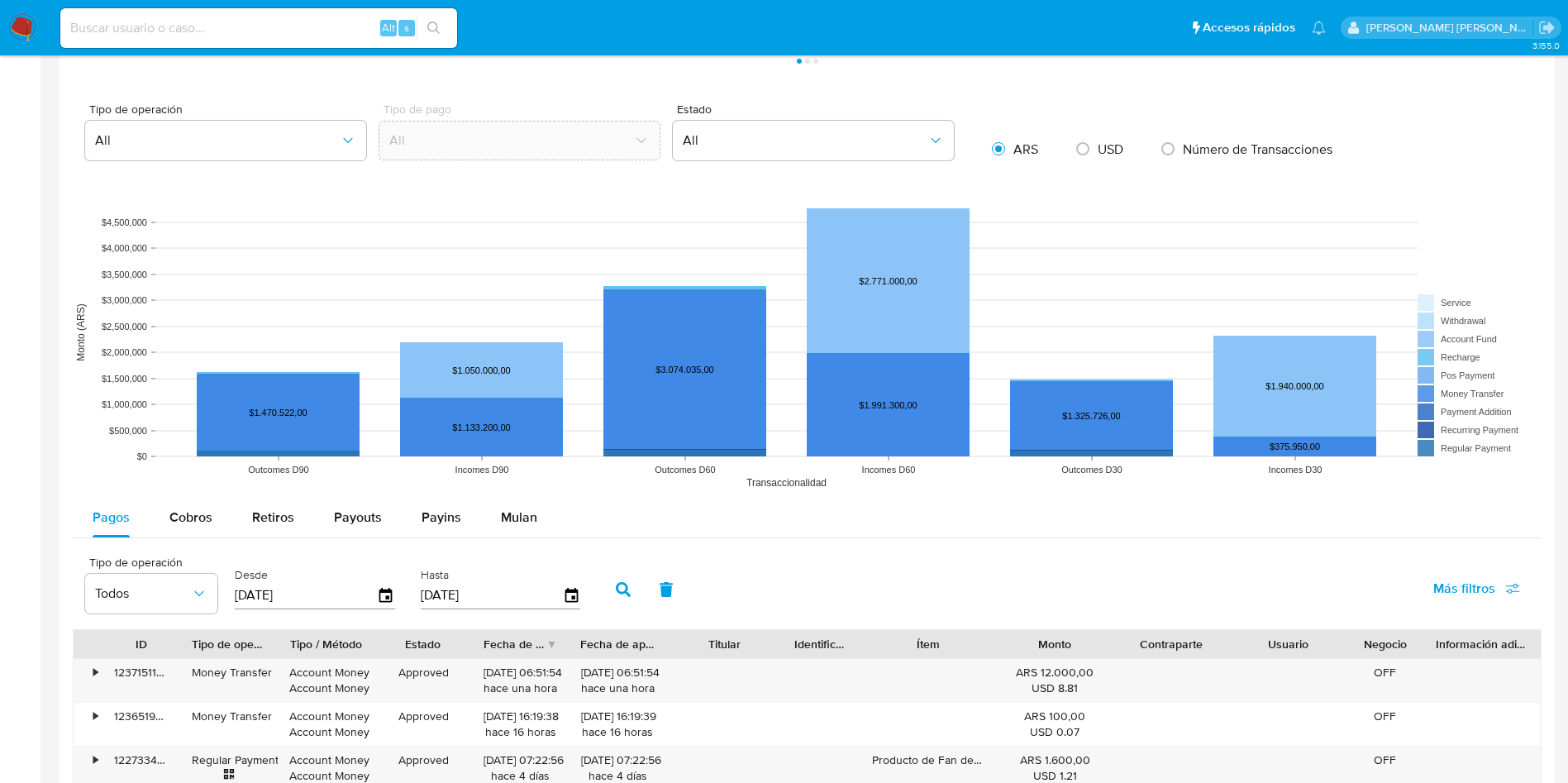
scroll to position [1365, 0]
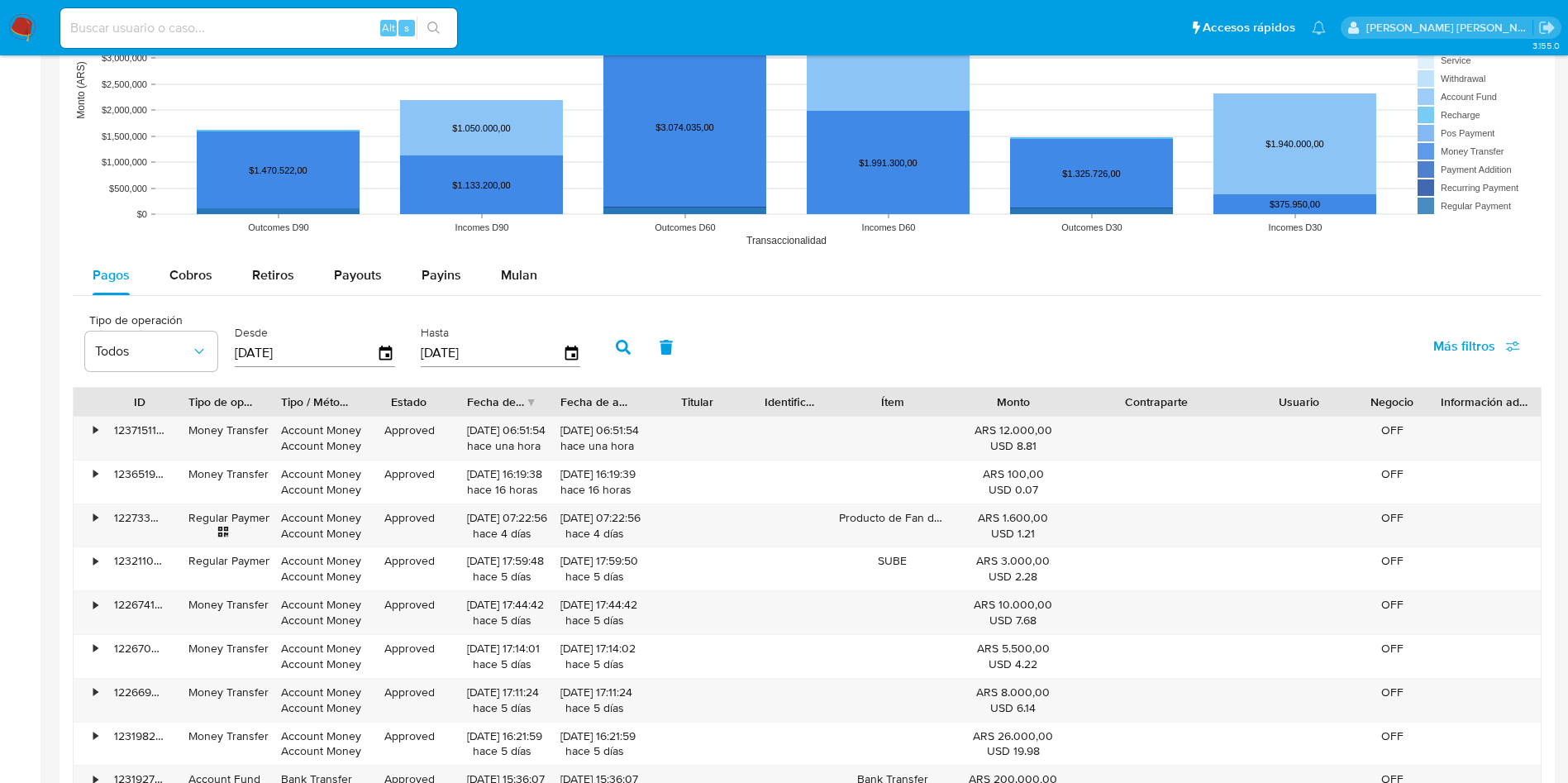
drag, startPoint x: 1223, startPoint y: 397, endPoint x: 1282, endPoint y: 396, distance: 59.0
click at [1282, 396] on div "ID Tipo de operación Tipo / Método Estado Fecha de creación Fecha de aprobación…" at bounding box center [807, 402] width 1467 height 28
click at [96, 431] on div "•" at bounding box center [95, 430] width 5 height 15
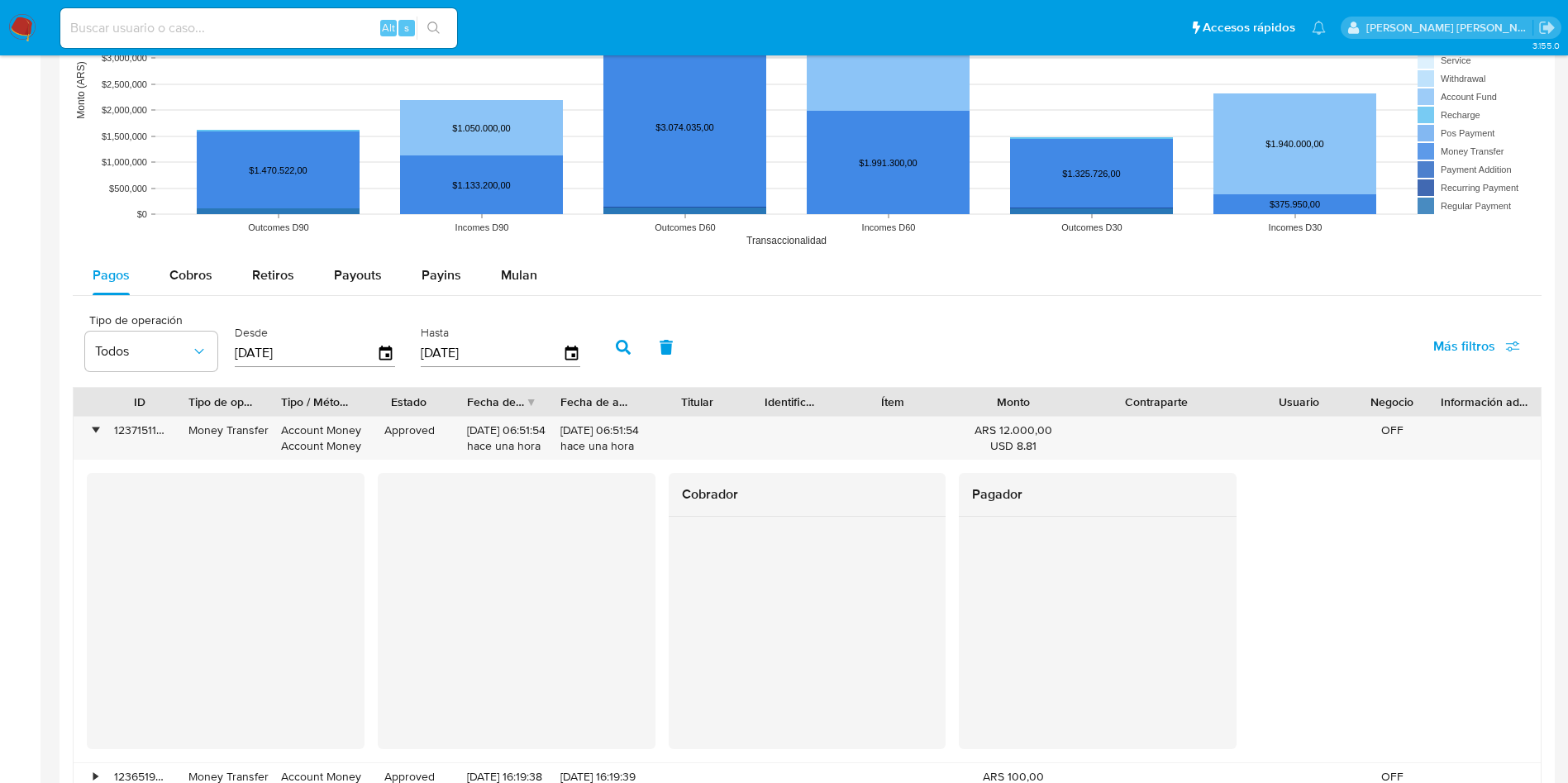
scroll to position [1489, 0]
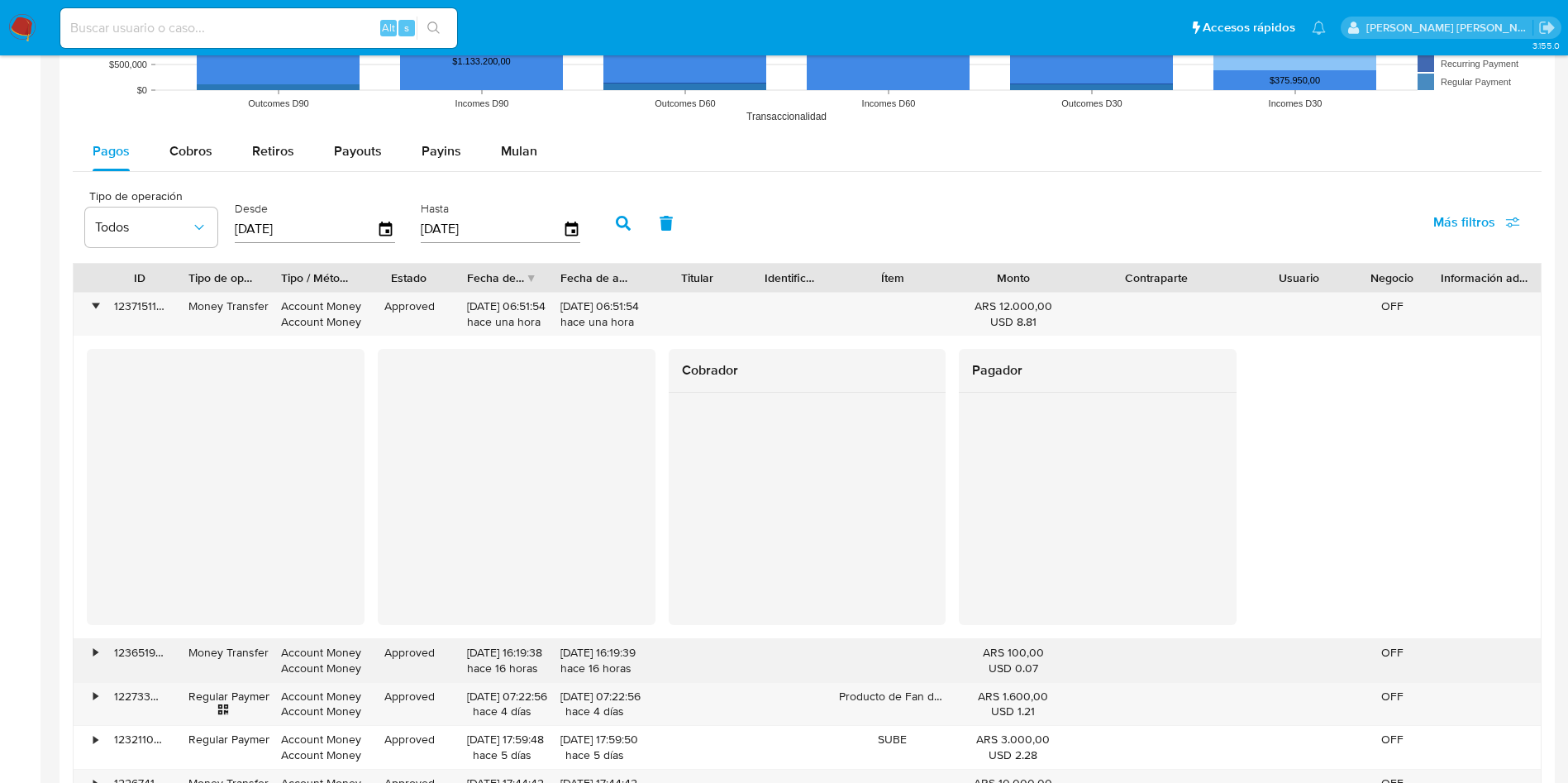
click at [99, 651] on div "•" at bounding box center [88, 660] width 29 height 43
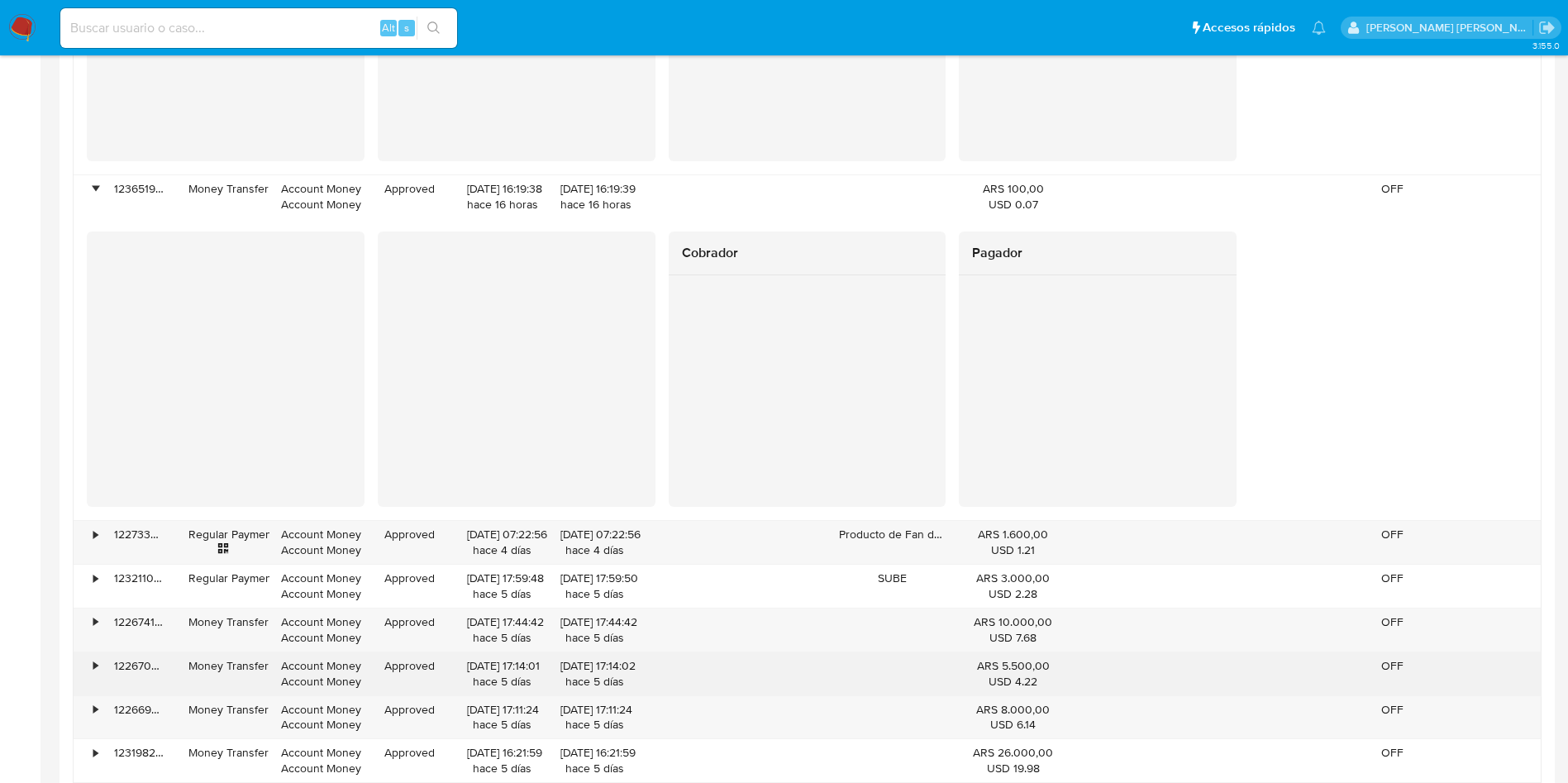
scroll to position [1985, 0]
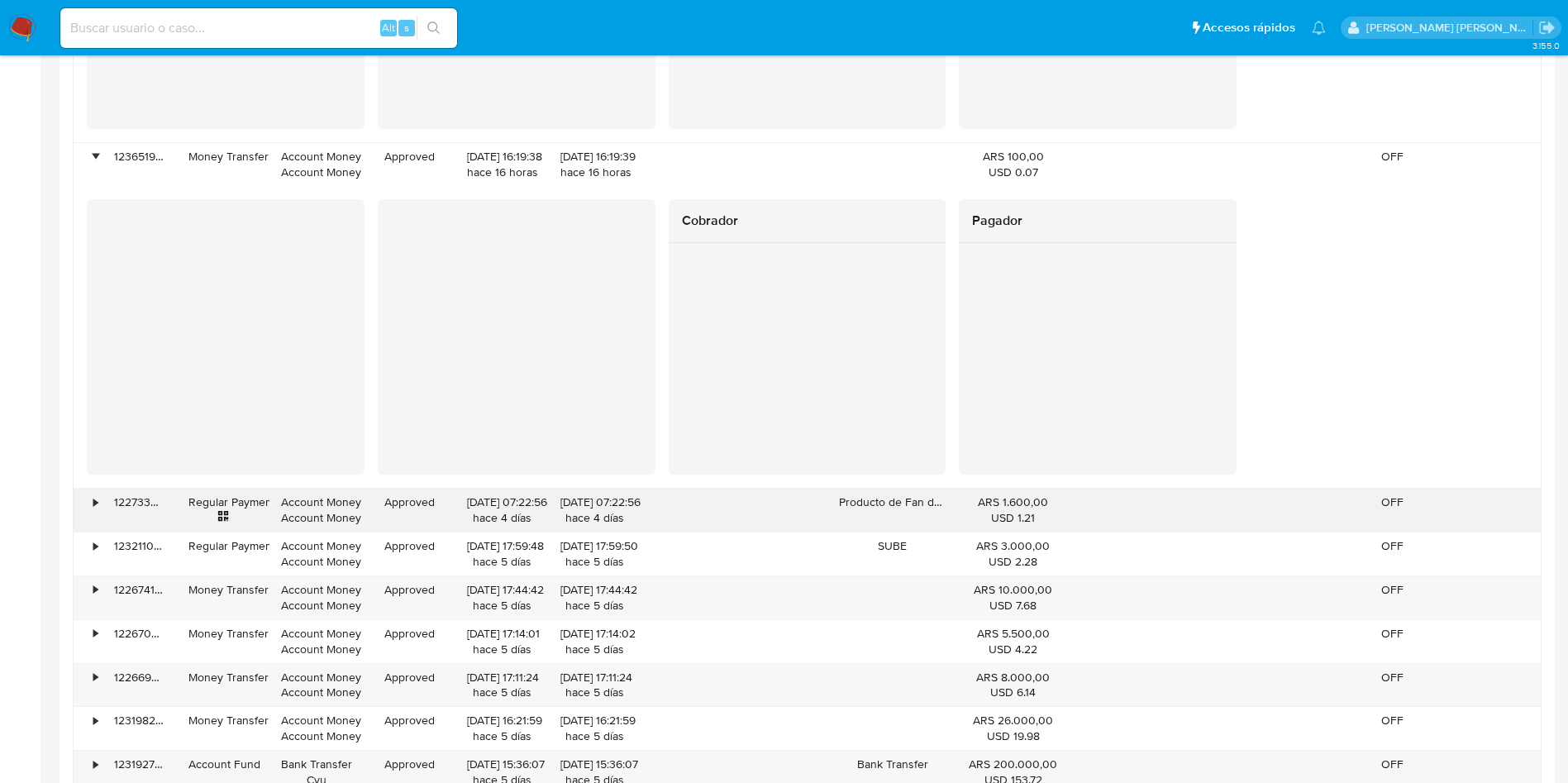
click at [88, 507] on div "•" at bounding box center [88, 510] width 29 height 43
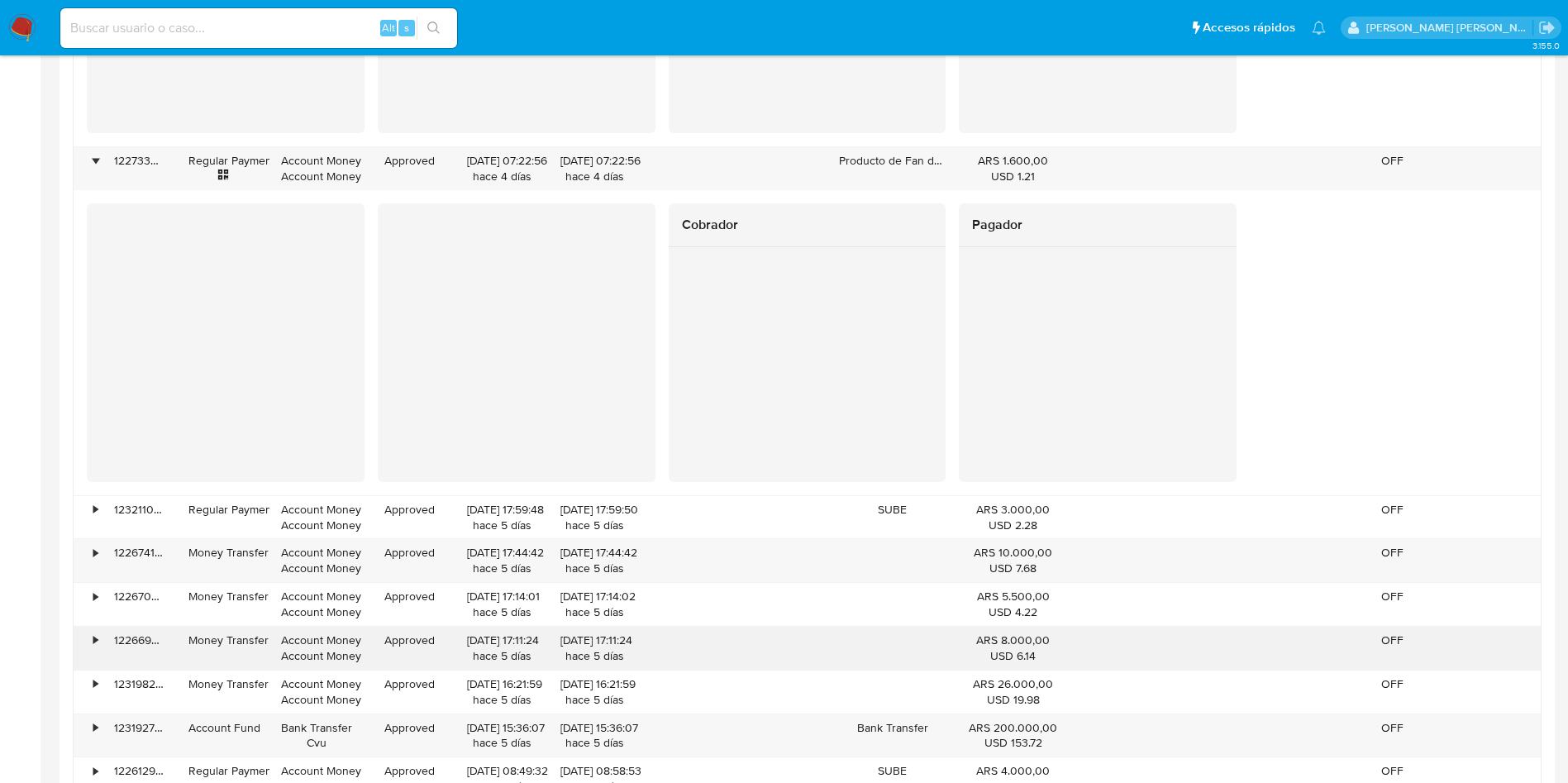
scroll to position [2482, 0]
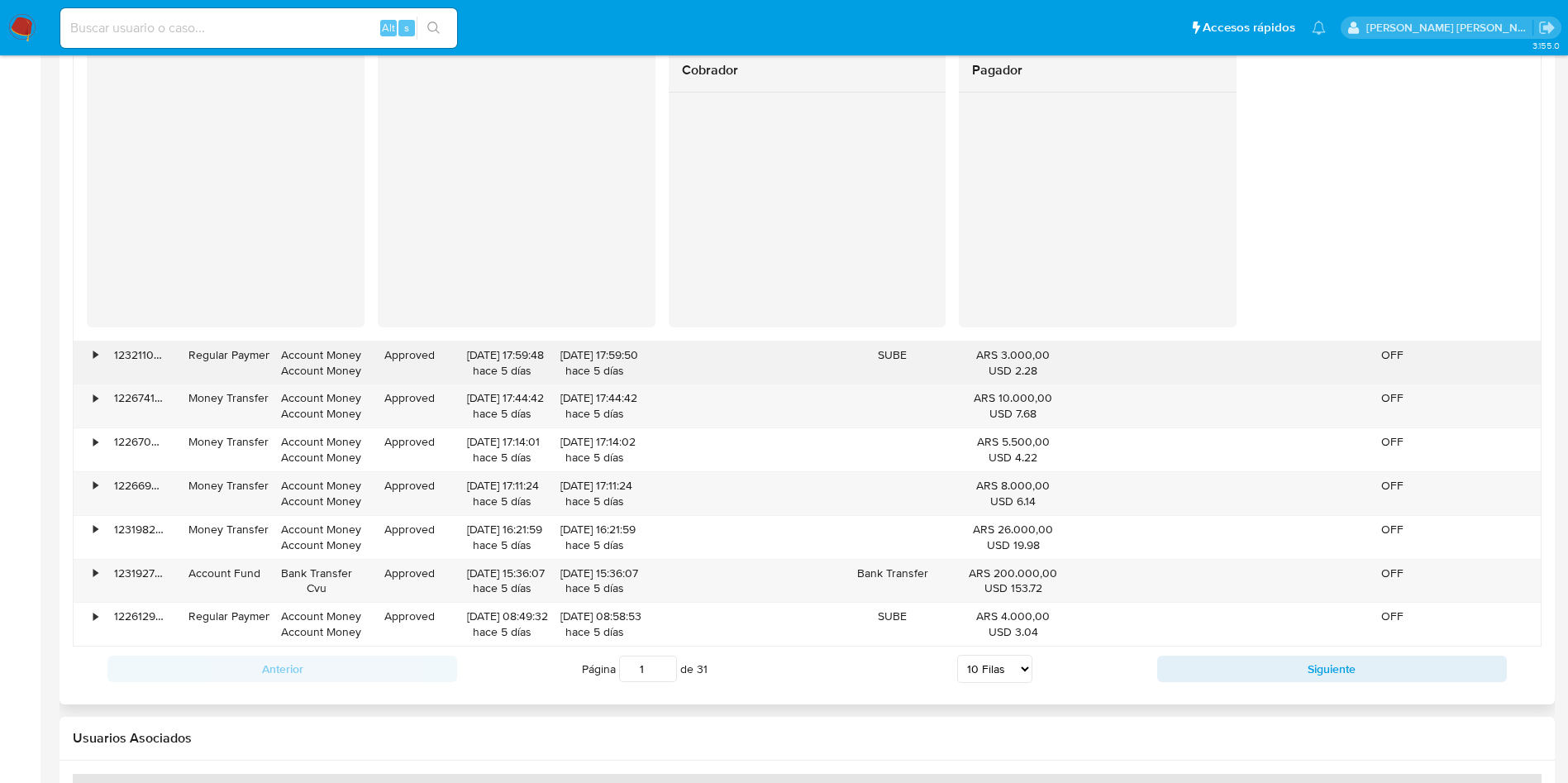
click at [84, 356] on div "•" at bounding box center [88, 363] width 29 height 43
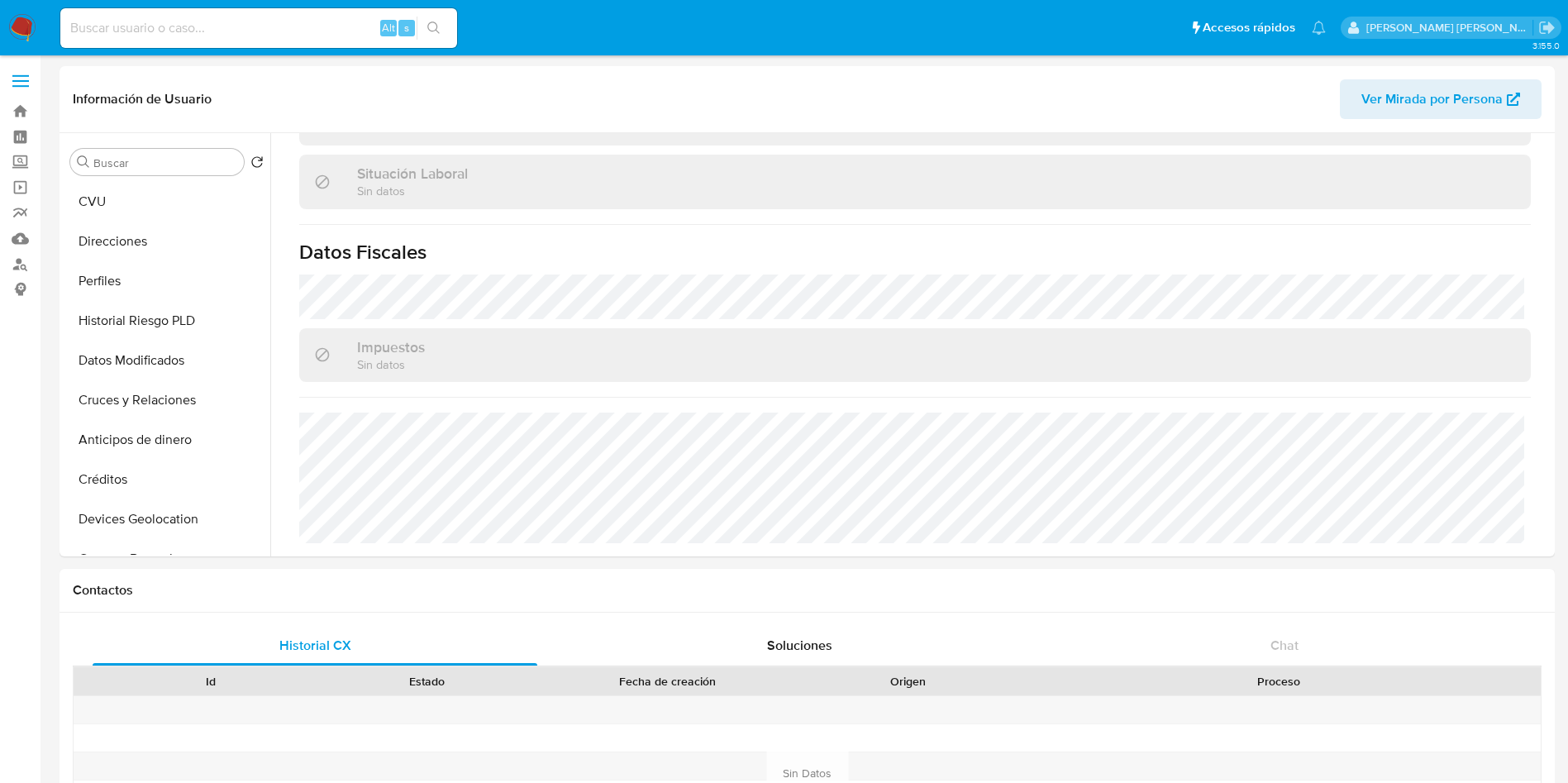
scroll to position [372, 0]
